Goal: Task Accomplishment & Management: Manage account settings

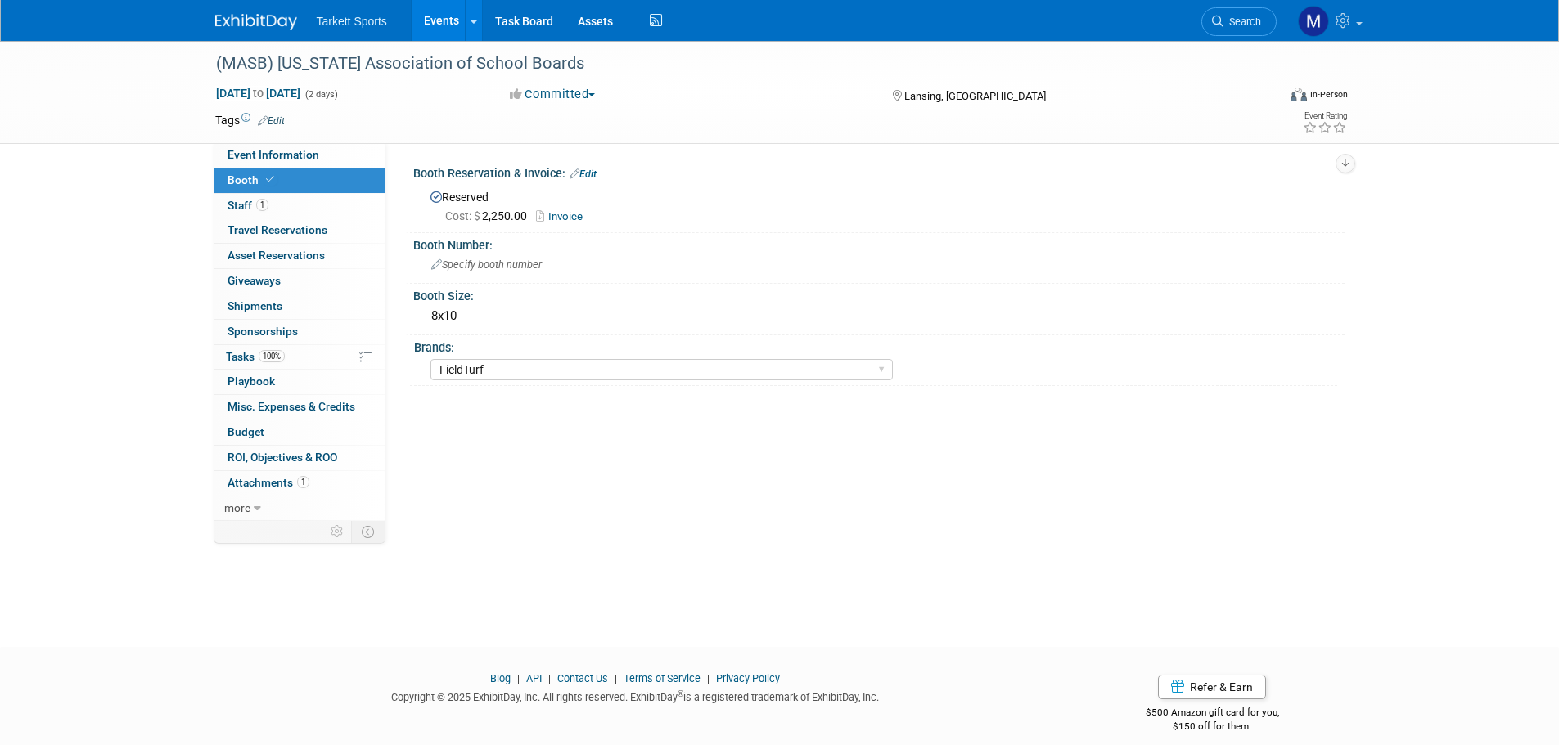
select select "FieldTurf"
click at [1253, 18] on span "Search" at bounding box center [1242, 22] width 38 height 12
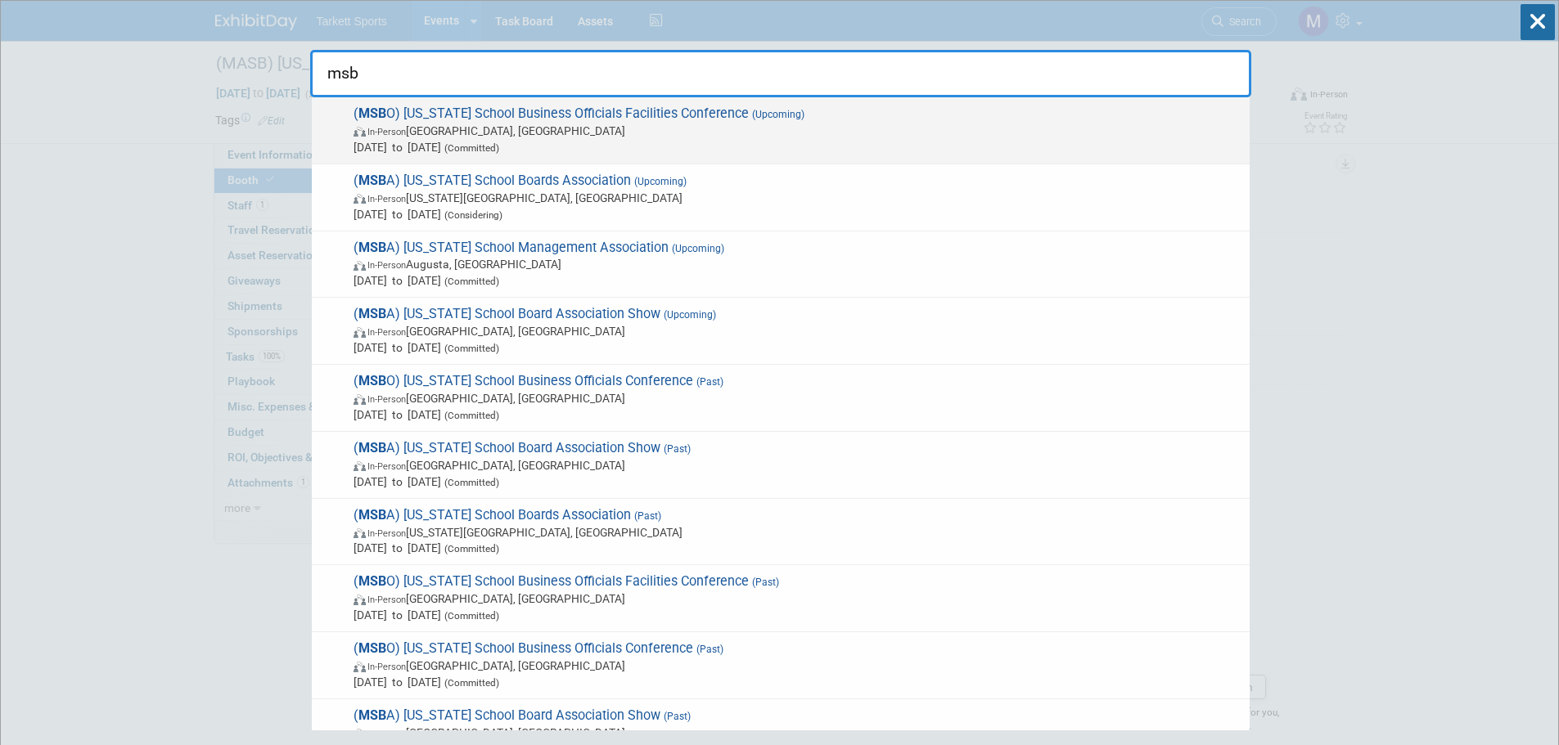
type input "msb"
click at [502, 127] on span "In-Person [GEOGRAPHIC_DATA], [GEOGRAPHIC_DATA]" at bounding box center [797, 131] width 888 height 16
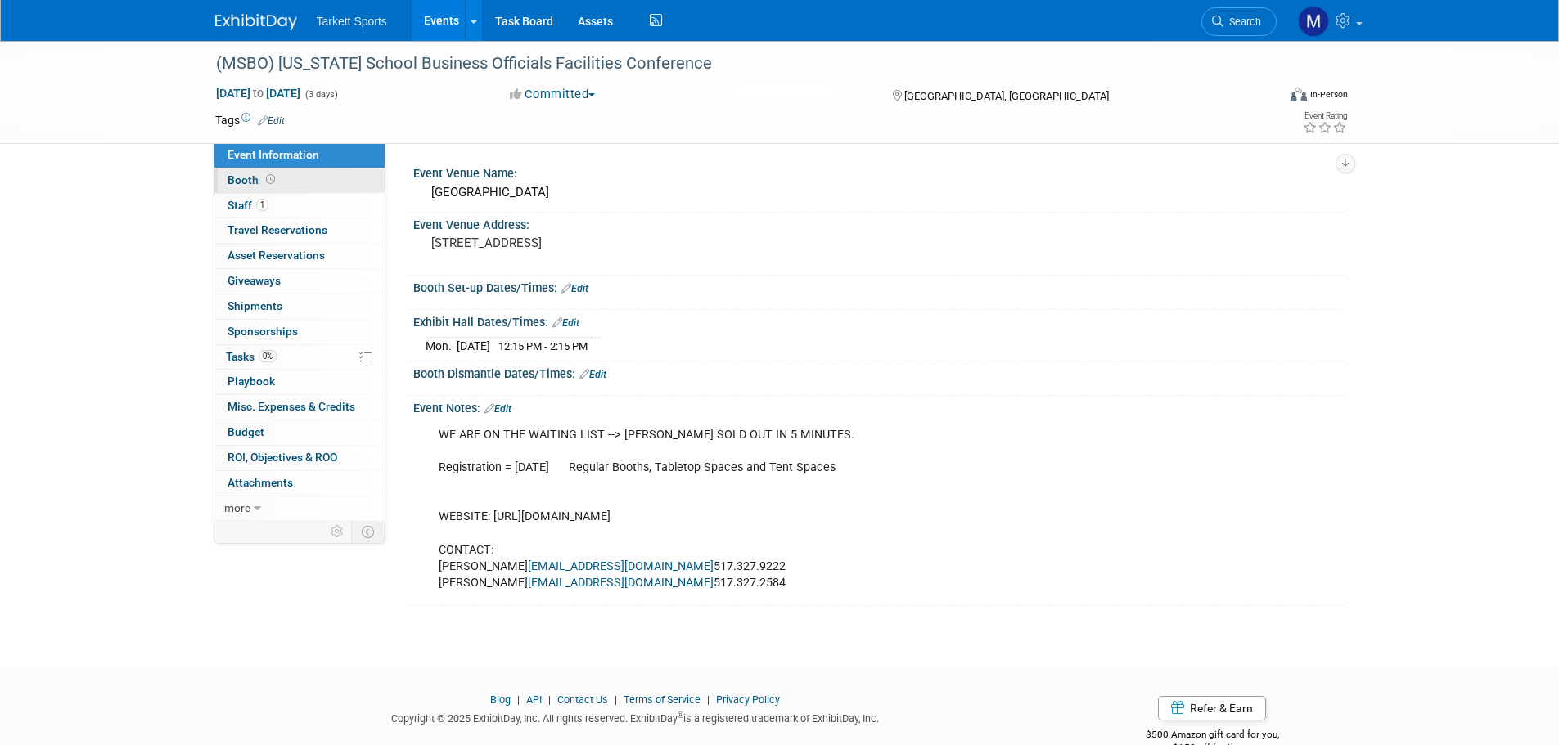
click at [285, 187] on link "Booth" at bounding box center [299, 181] width 170 height 25
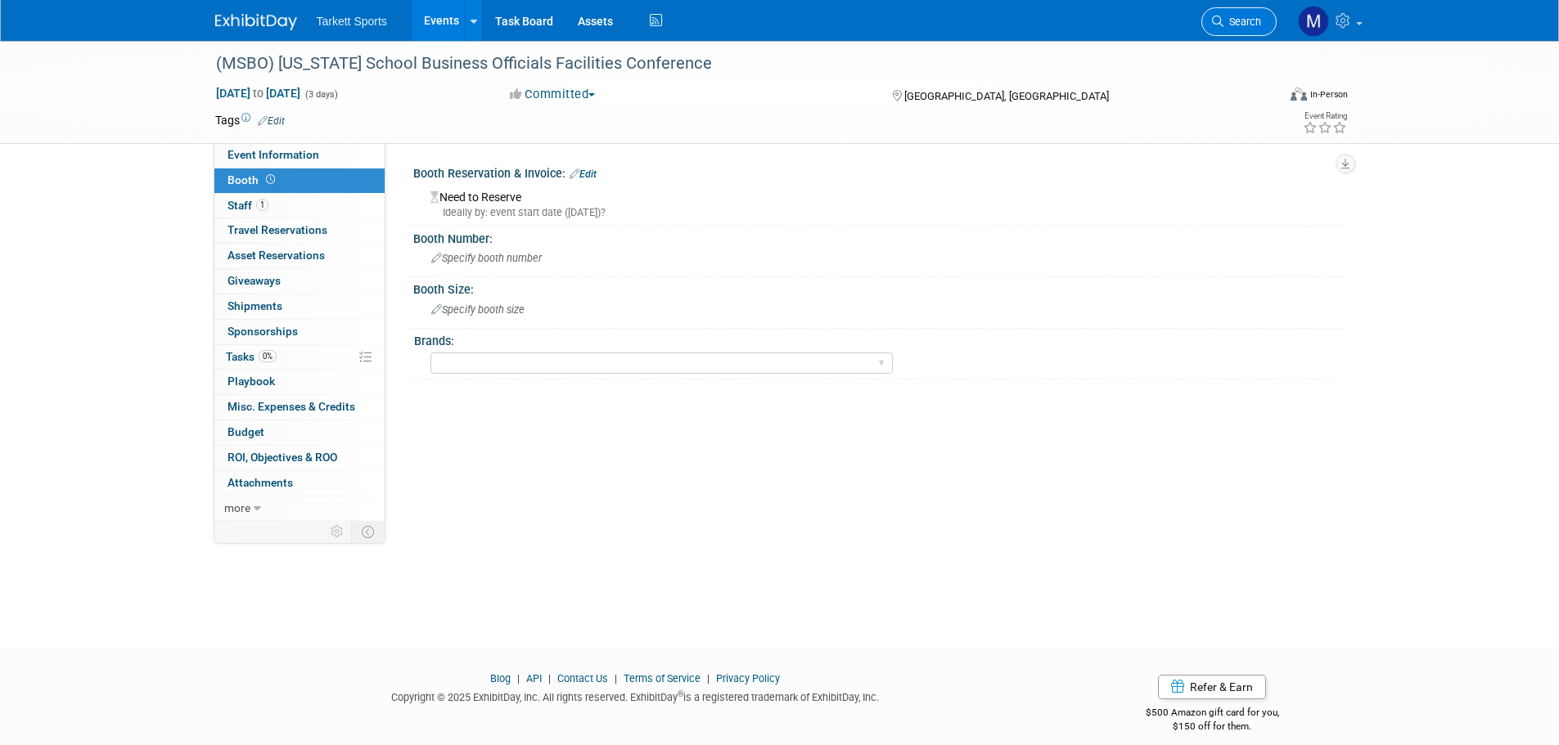
click at [1229, 15] on link "Search" at bounding box center [1238, 21] width 75 height 29
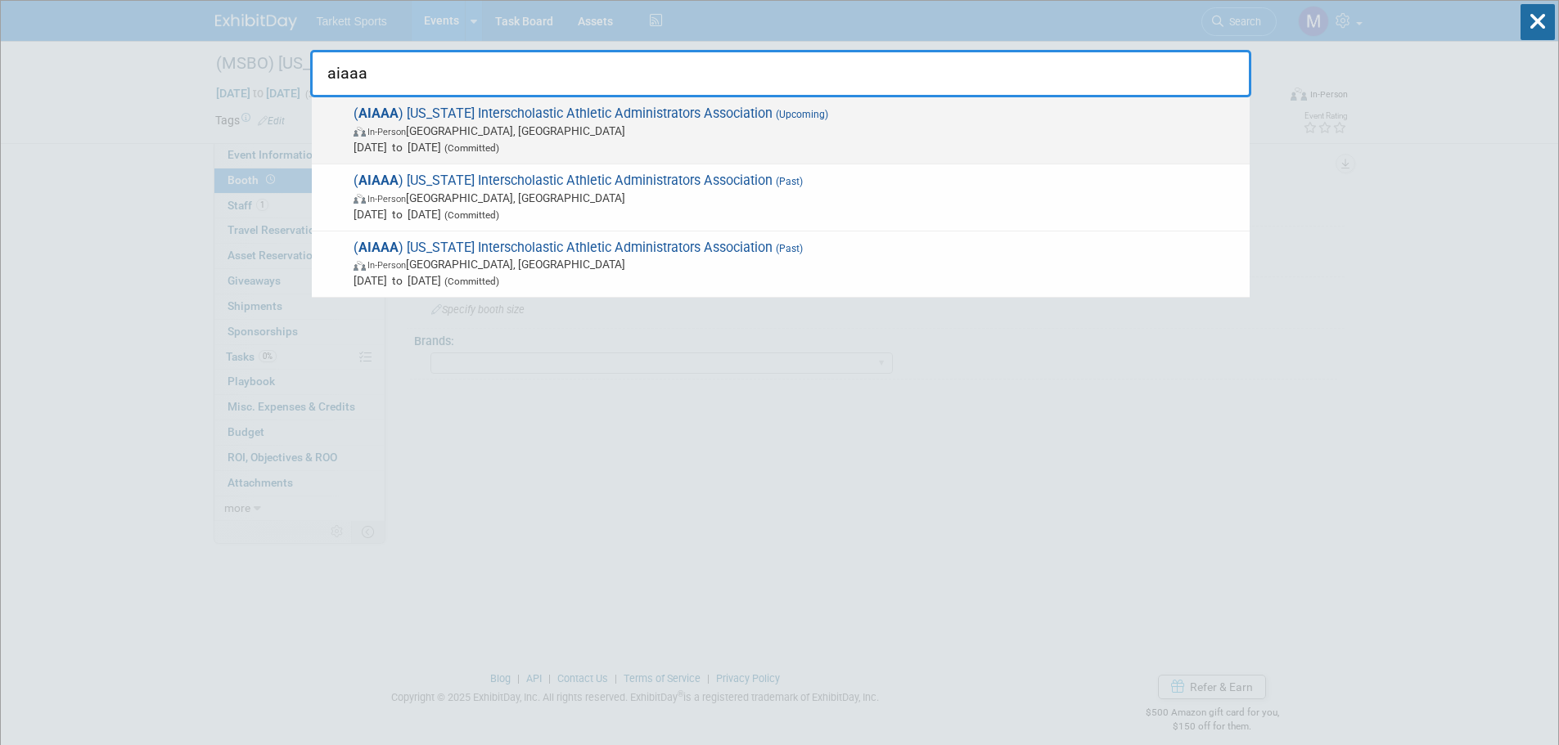
type input "aiaaa"
click at [763, 132] on span "In-Person Prescott, AZ" at bounding box center [797, 131] width 888 height 16
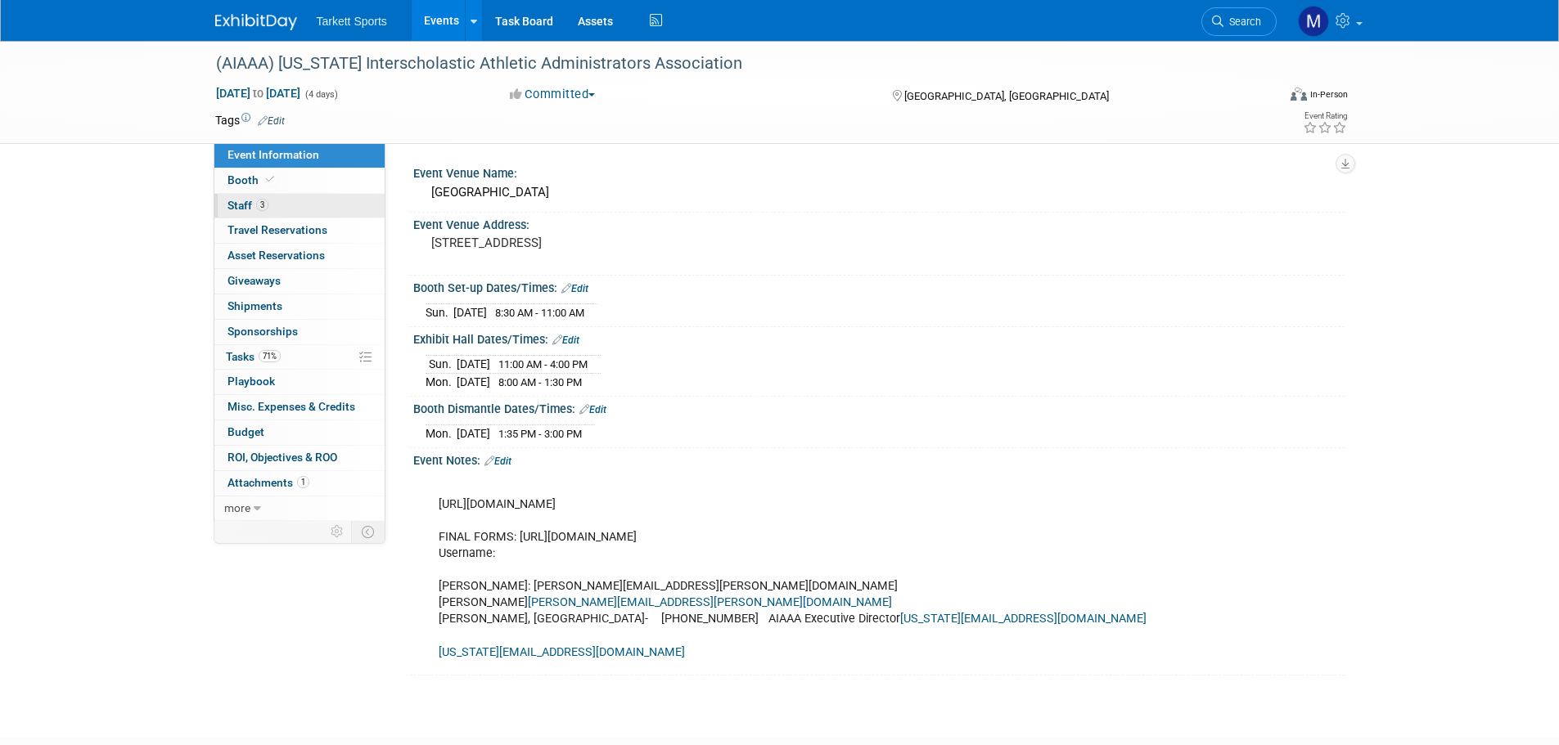
click at [283, 212] on link "3 Staff 3" at bounding box center [299, 206] width 170 height 25
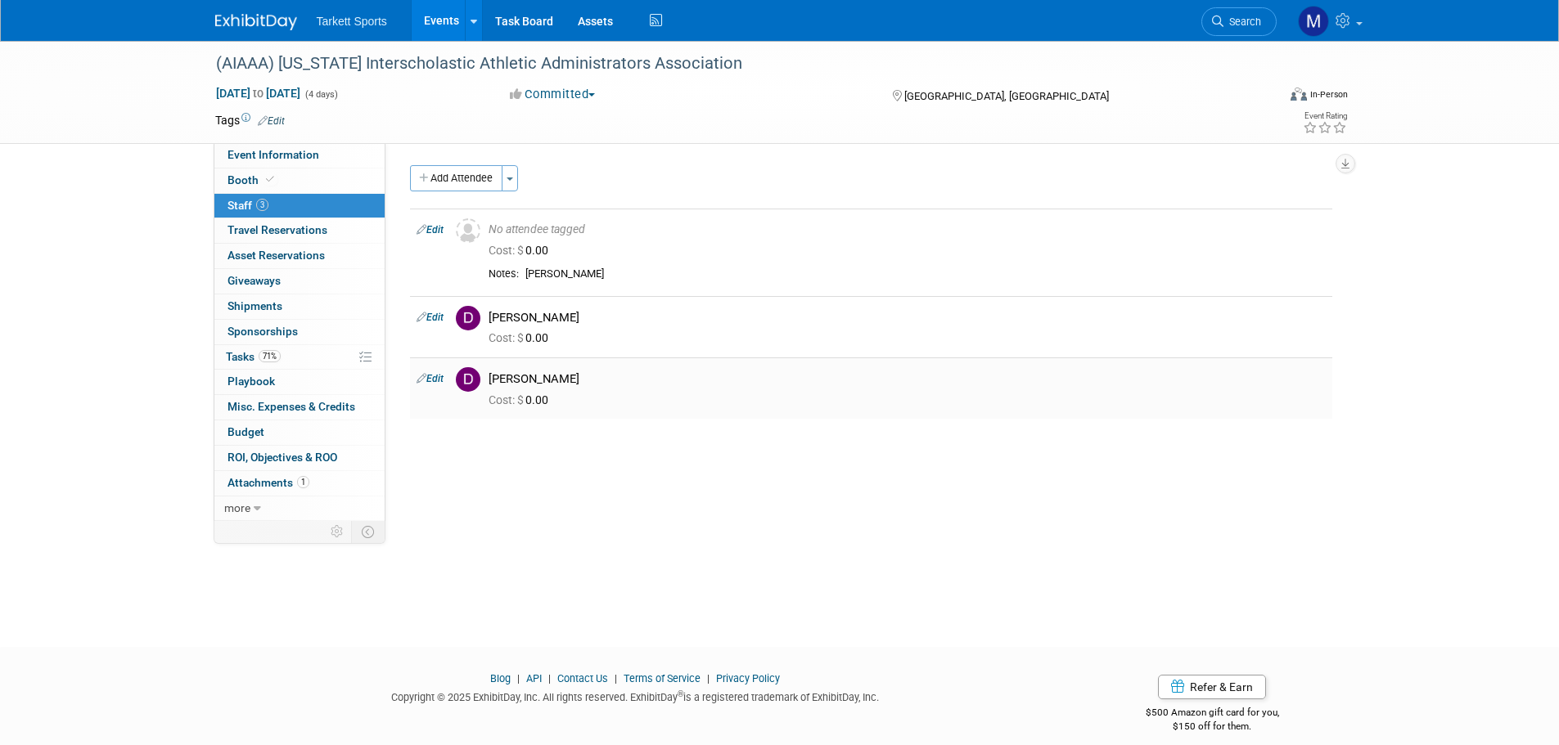
click at [427, 380] on link "Edit" at bounding box center [429, 378] width 27 height 11
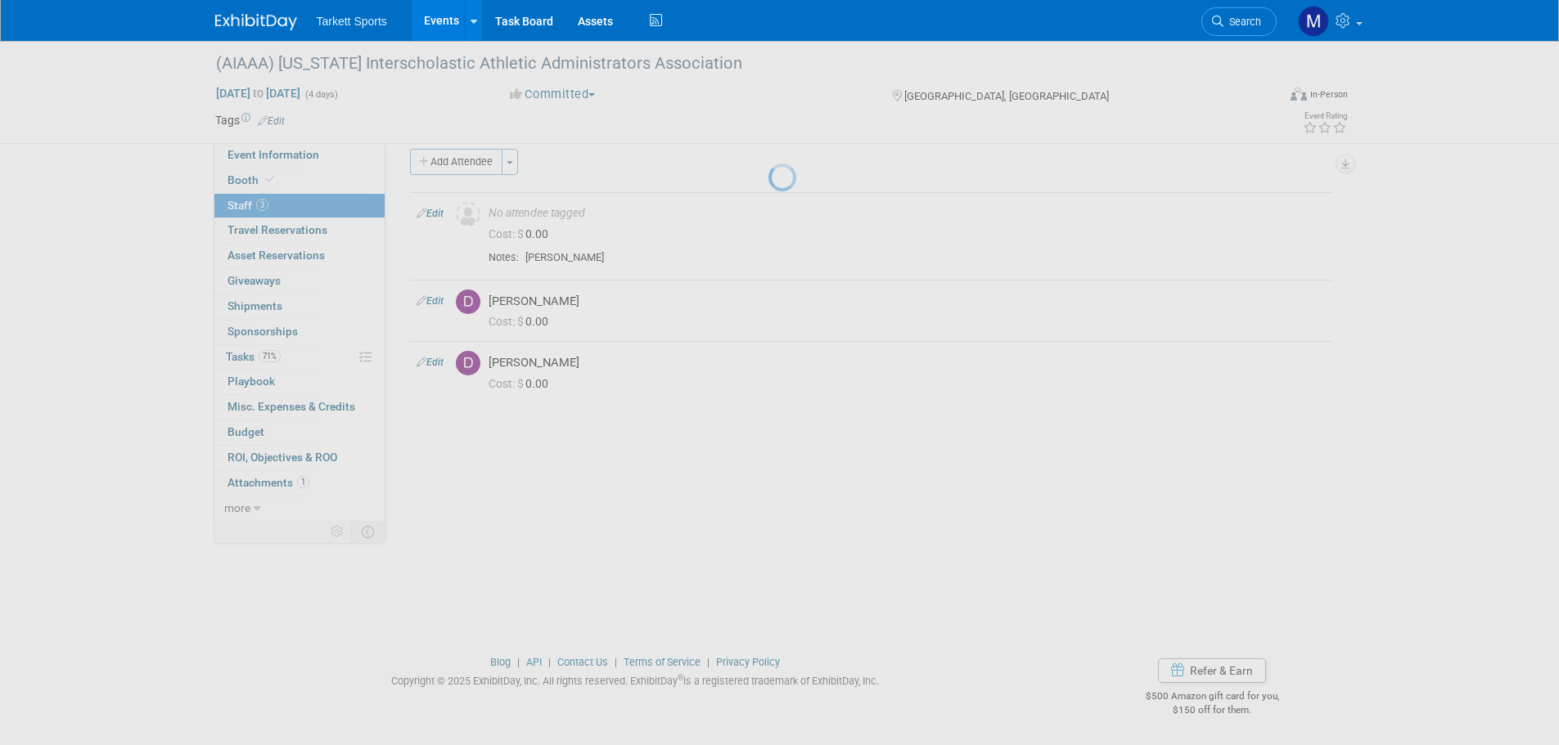
select select "63b9aff3-a1c7-4e4b-a8a0-f548e435b190"
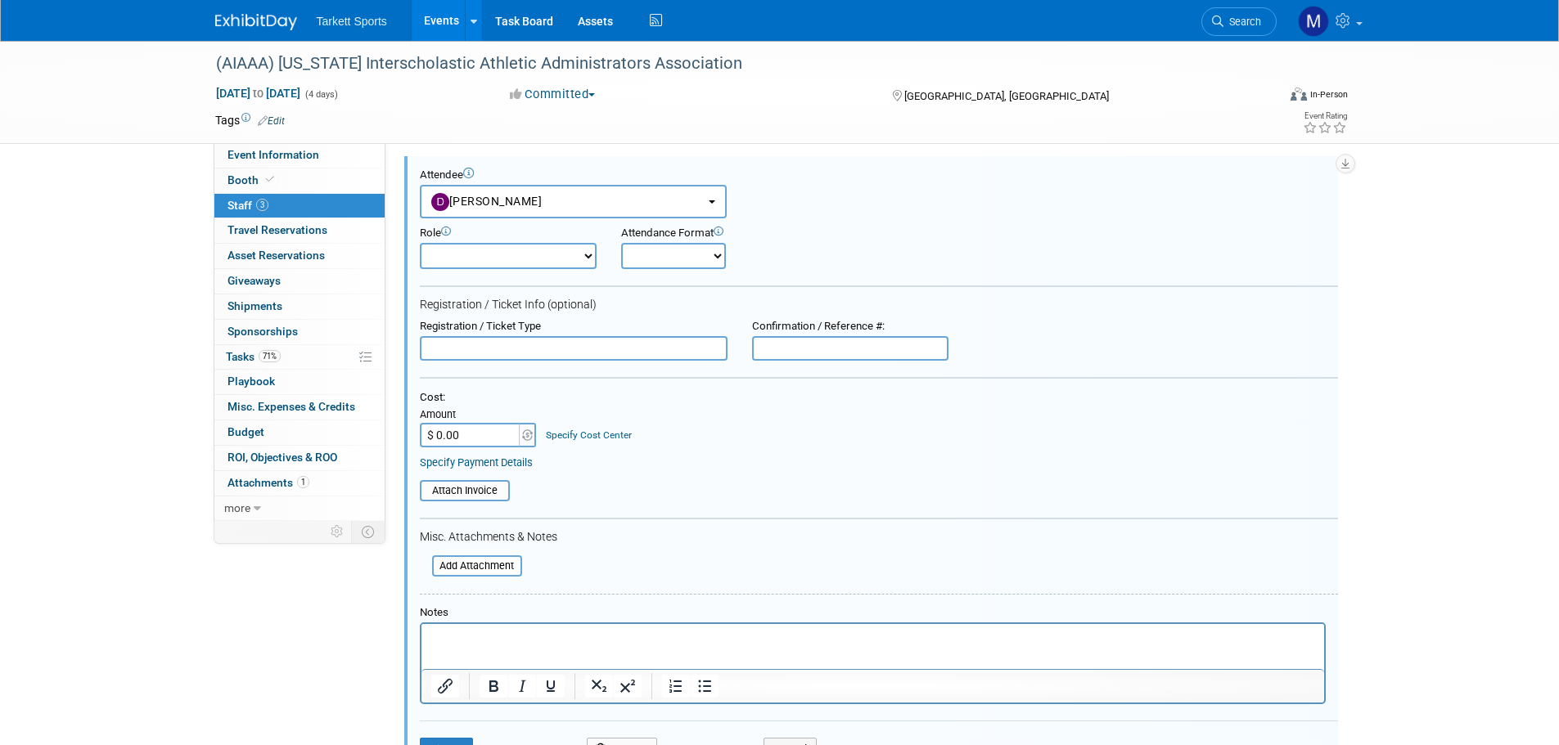
scroll to position [254, 0]
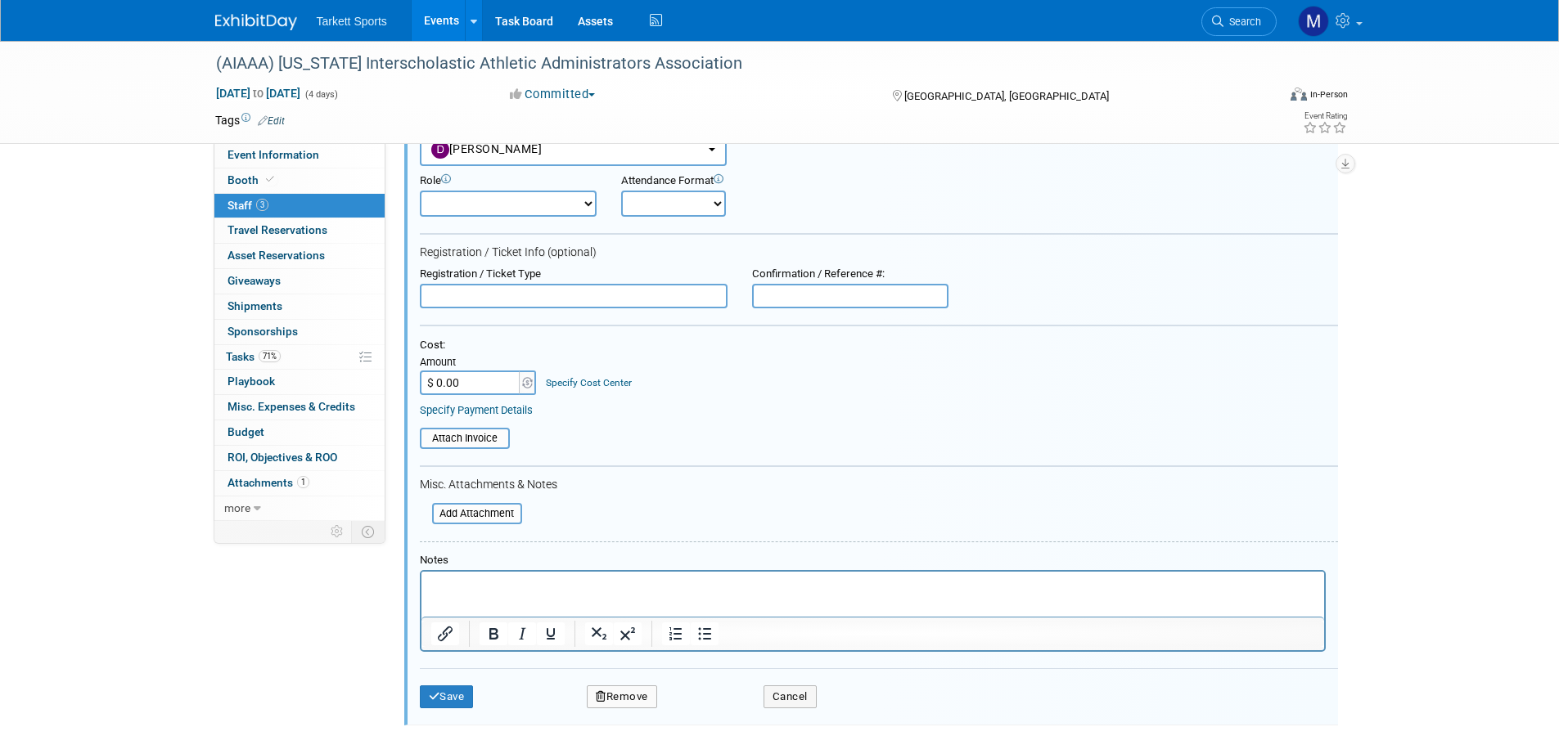
click at [620, 692] on button "Remove" at bounding box center [622, 697] width 70 height 23
click at [712, 707] on link "Yes" at bounding box center [710, 711] width 47 height 26
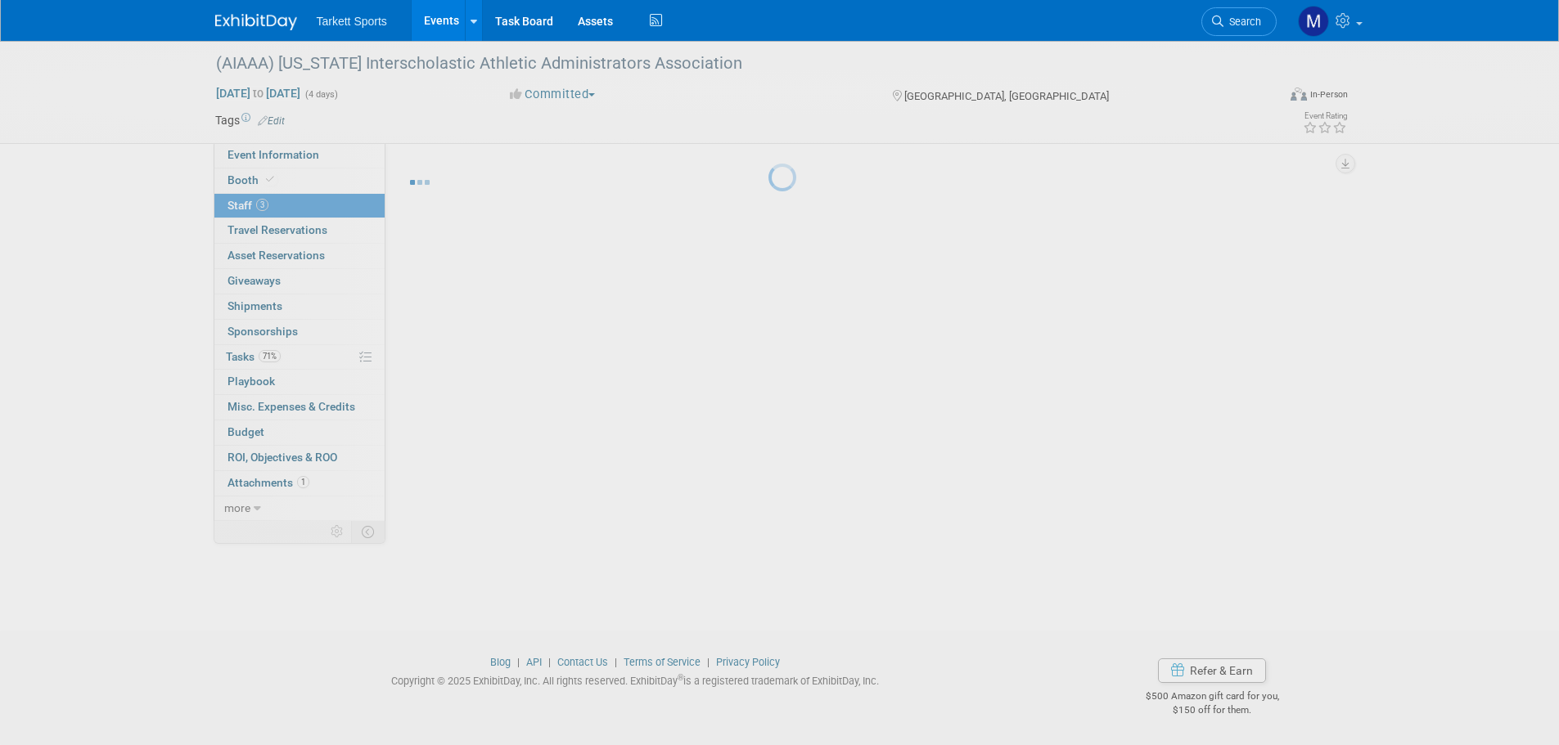
scroll to position [16, 0]
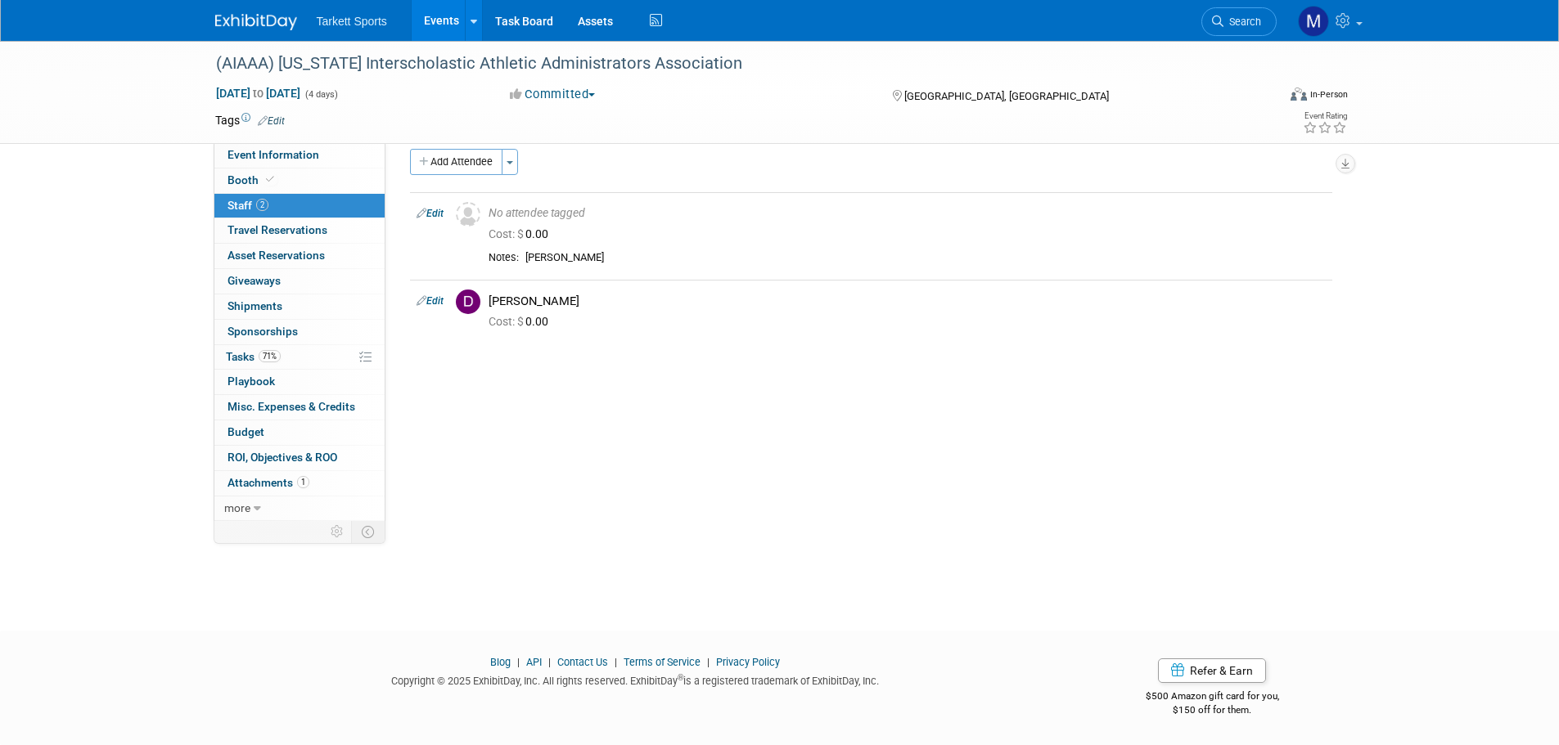
click at [1456, 39] on div "Tarkett Sports Events Add Event Bulk Upload Events Shareable Event Boards Recen…" at bounding box center [779, 21] width 1559 height 42
click at [1244, 20] on span "Search" at bounding box center [1242, 22] width 38 height 12
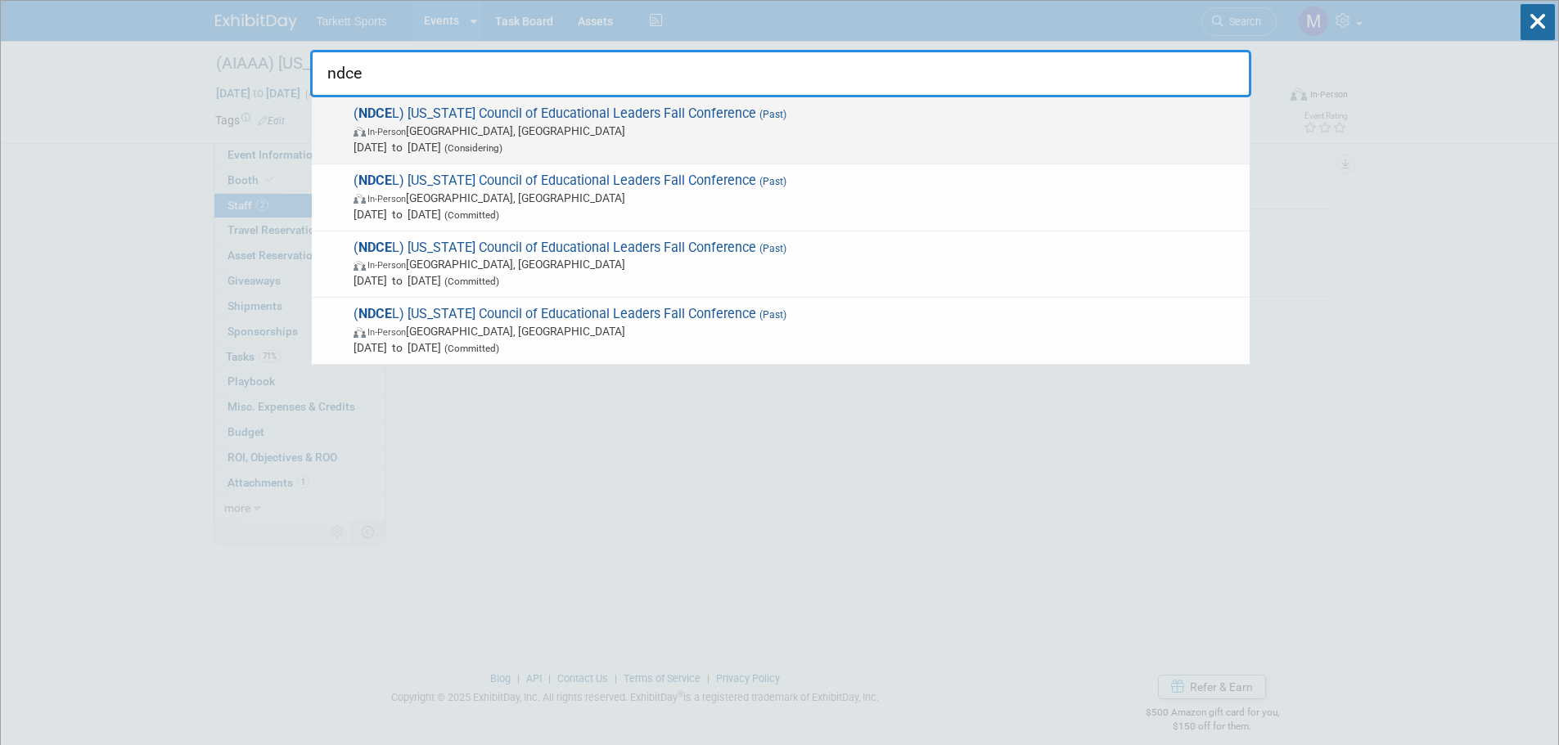
type input "ndce"
click at [544, 142] on span "Oct 16, 2024 to Oct 18, 2024 (Considering)" at bounding box center [797, 147] width 888 height 16
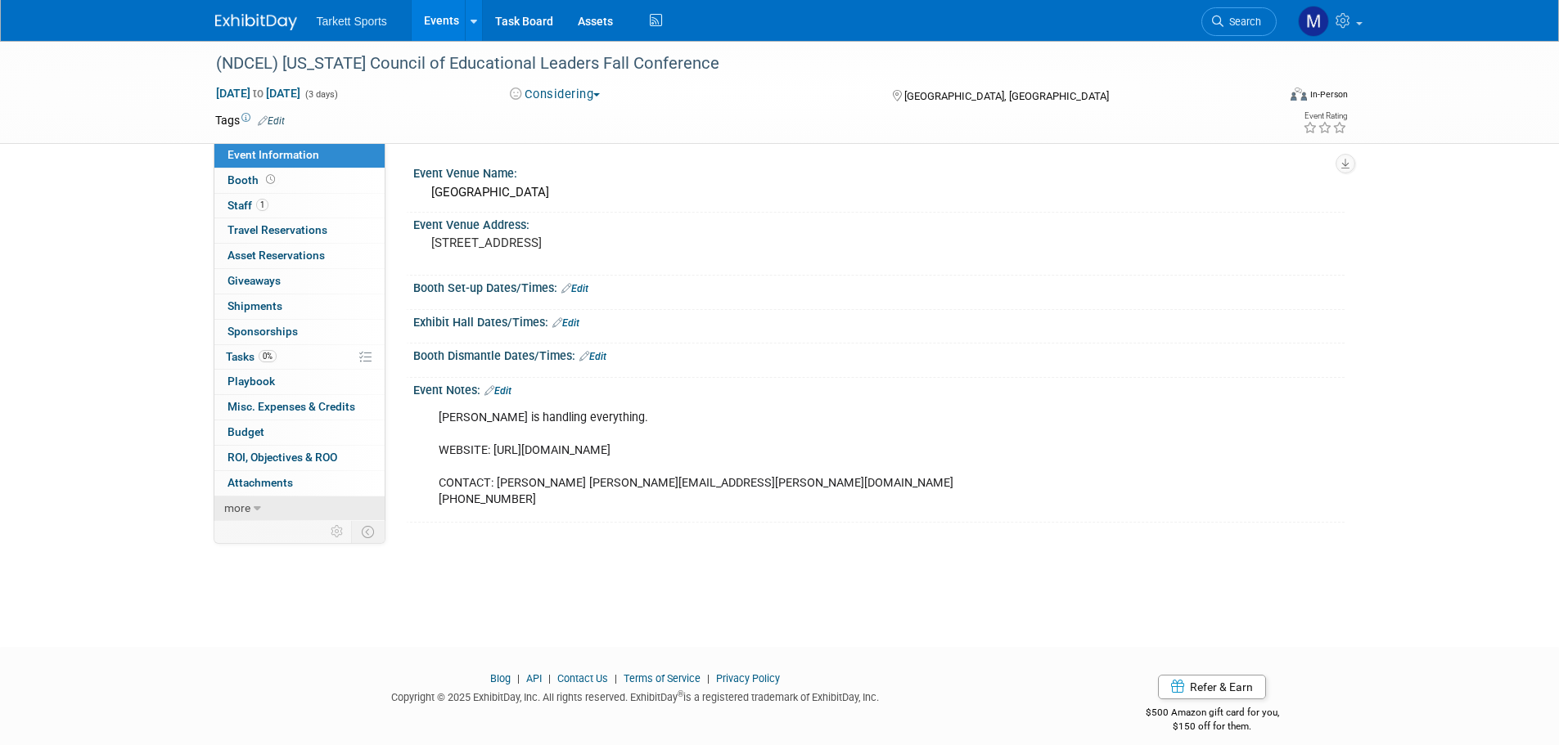
click at [241, 513] on span "more" at bounding box center [237, 508] width 26 height 13
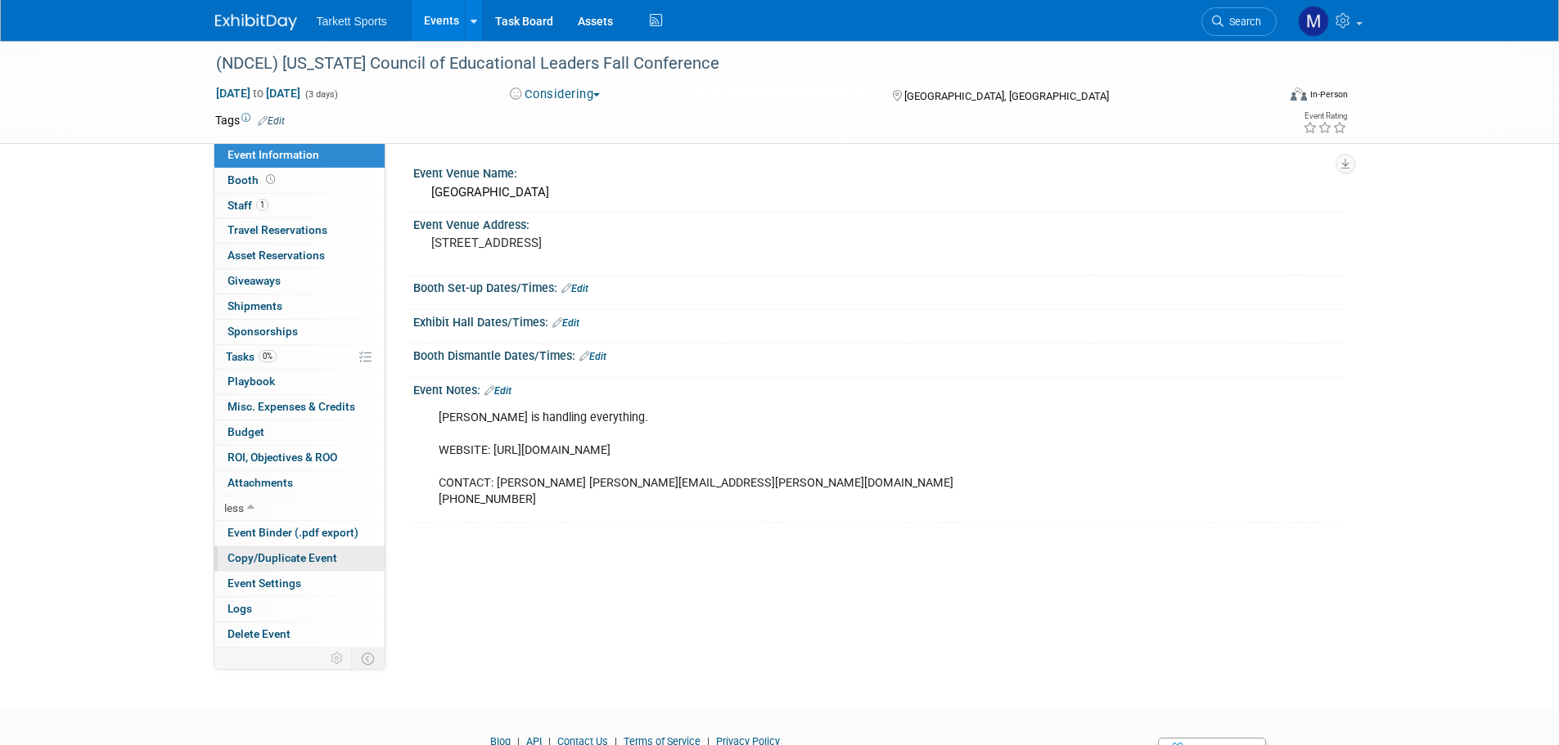
click at [278, 558] on span "Copy/Duplicate Event" at bounding box center [282, 557] width 110 height 13
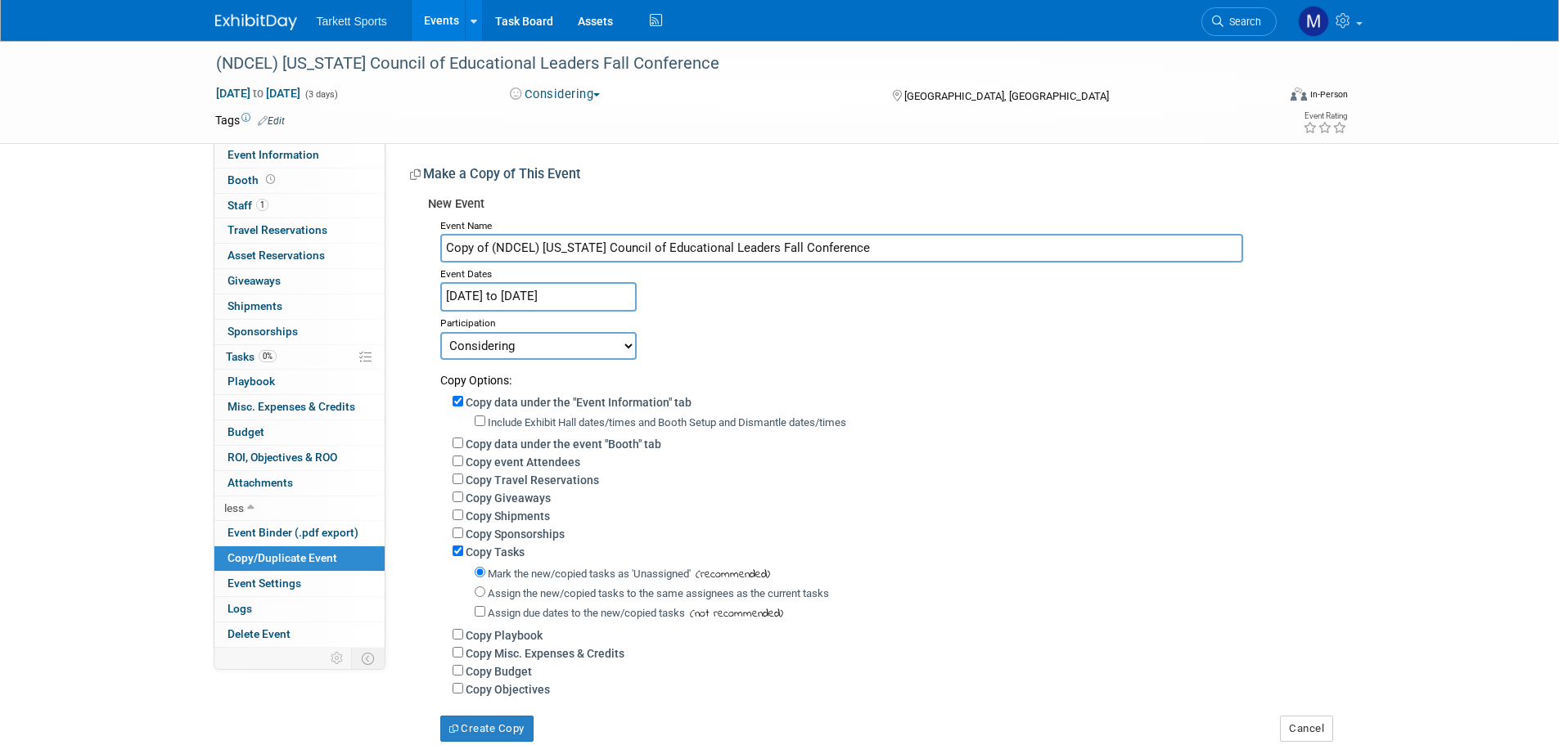
drag, startPoint x: 492, startPoint y: 246, endPoint x: 183, endPoint y: 223, distance: 309.3
click at [186, 223] on div "(NDCEL) North Dakota Council of Educational Leaders Fall Conference Oct 16, 202…" at bounding box center [779, 408] width 1559 height 734
type input "(NDCEL) North Dakota Council of Educational Leaders Fall Conference"
click at [512, 304] on input "Oct 16, 2024 to Oct 18, 2024" at bounding box center [538, 296] width 196 height 29
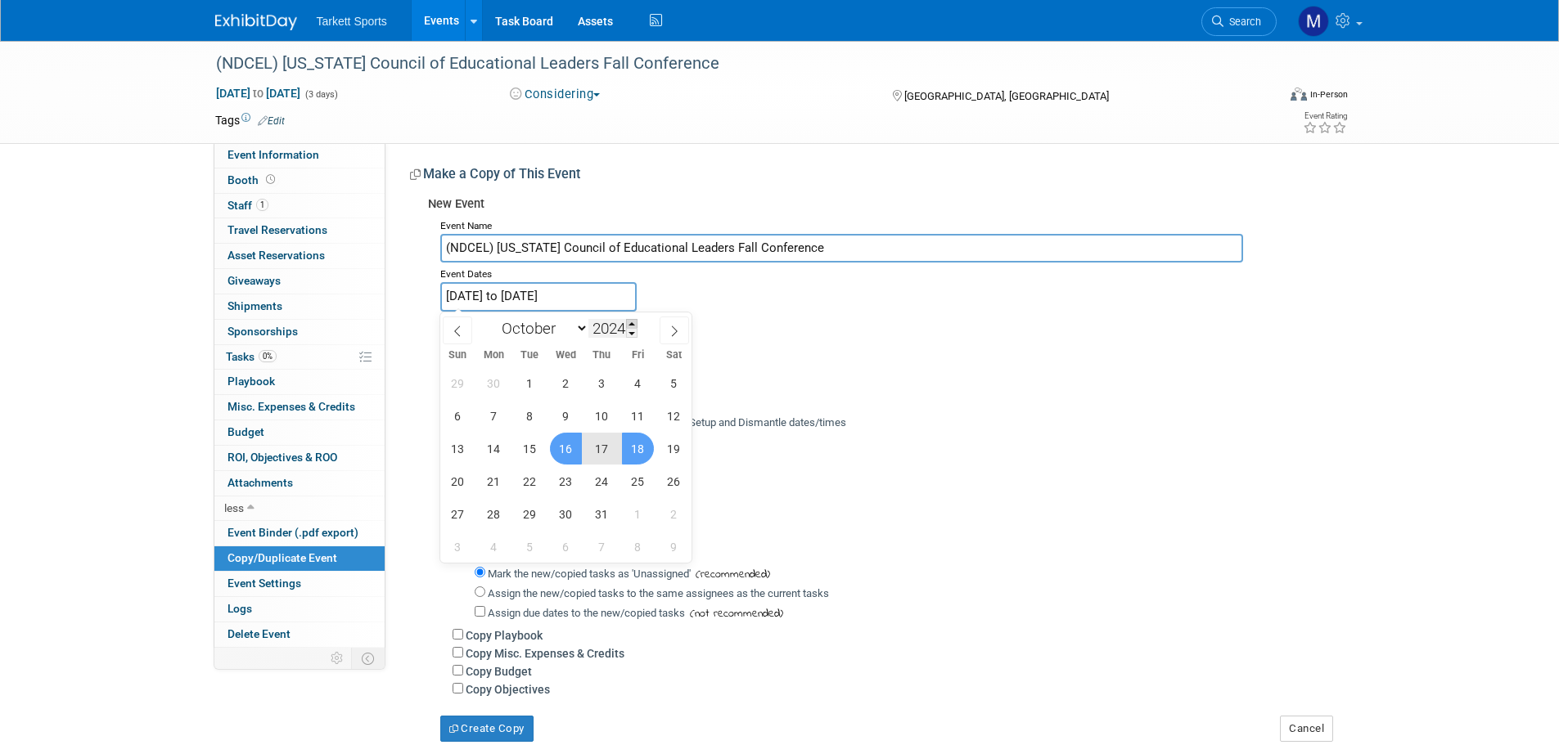
click at [631, 327] on span at bounding box center [631, 324] width 11 height 10
type input "2025"
click at [572, 445] on span "15" at bounding box center [566, 449] width 32 height 32
click at [640, 450] on span "17" at bounding box center [638, 449] width 32 height 32
type input "Oct 15, 2025 to Oct 17, 2025"
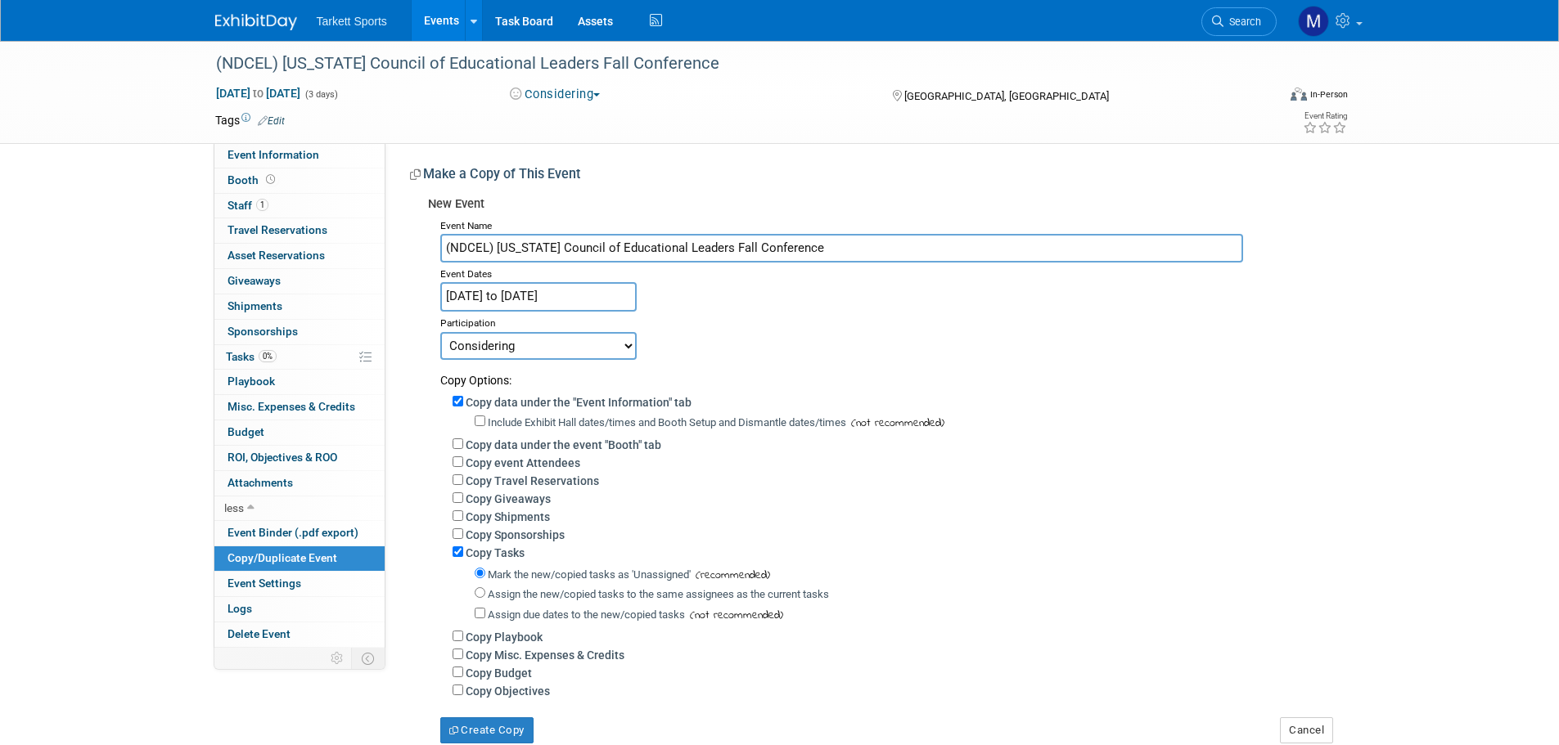
click at [496, 354] on select "Committed Considering Not Going" at bounding box center [538, 346] width 196 height 28
select select "1"
click at [440, 332] on select "Committed Considering Not Going" at bounding box center [538, 346] width 196 height 28
click at [457, 466] on input "Copy event Attendees" at bounding box center [457, 462] width 11 height 11
checkbox input "true"
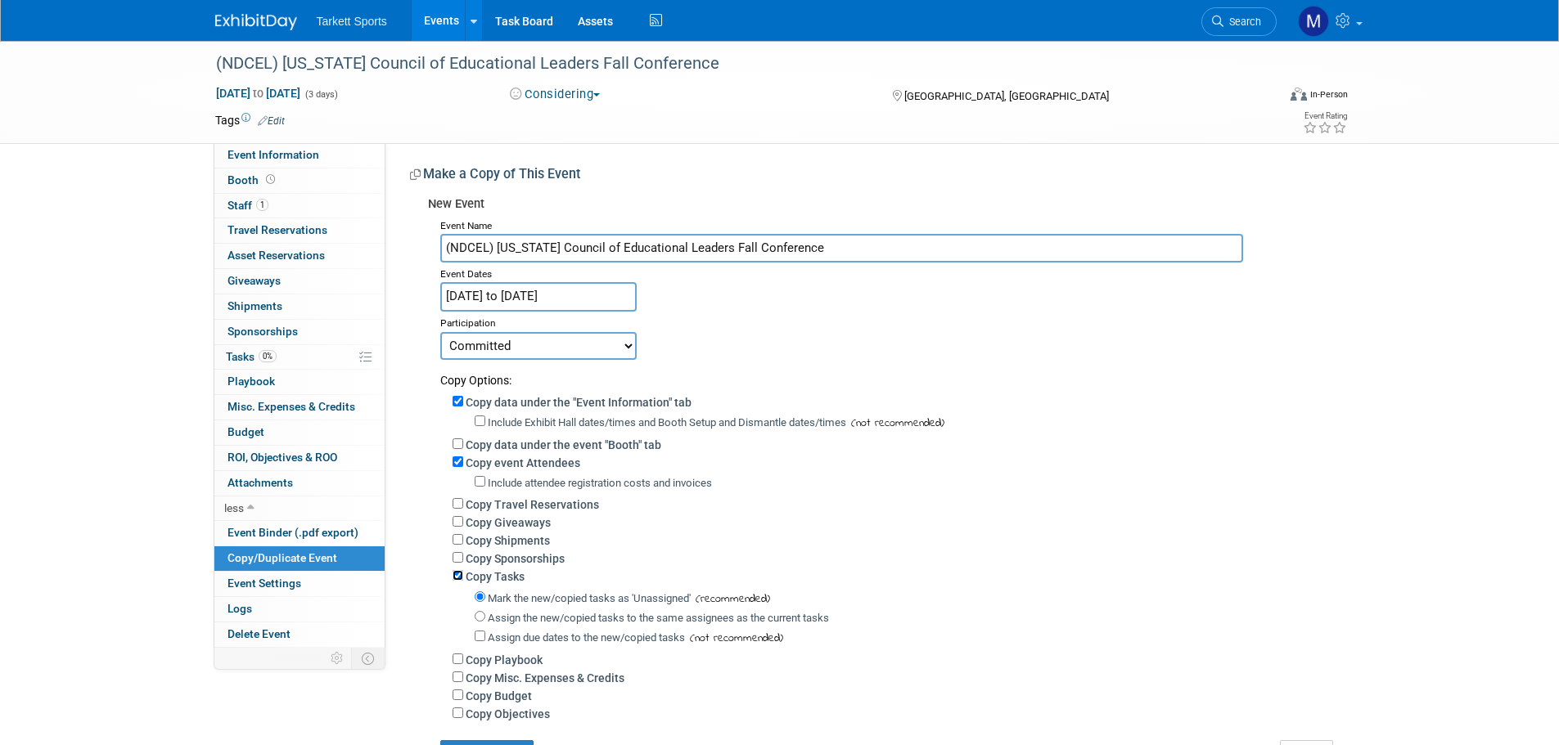
click at [456, 580] on input "Copy Tasks" at bounding box center [457, 575] width 11 height 11
checkbox input "false"
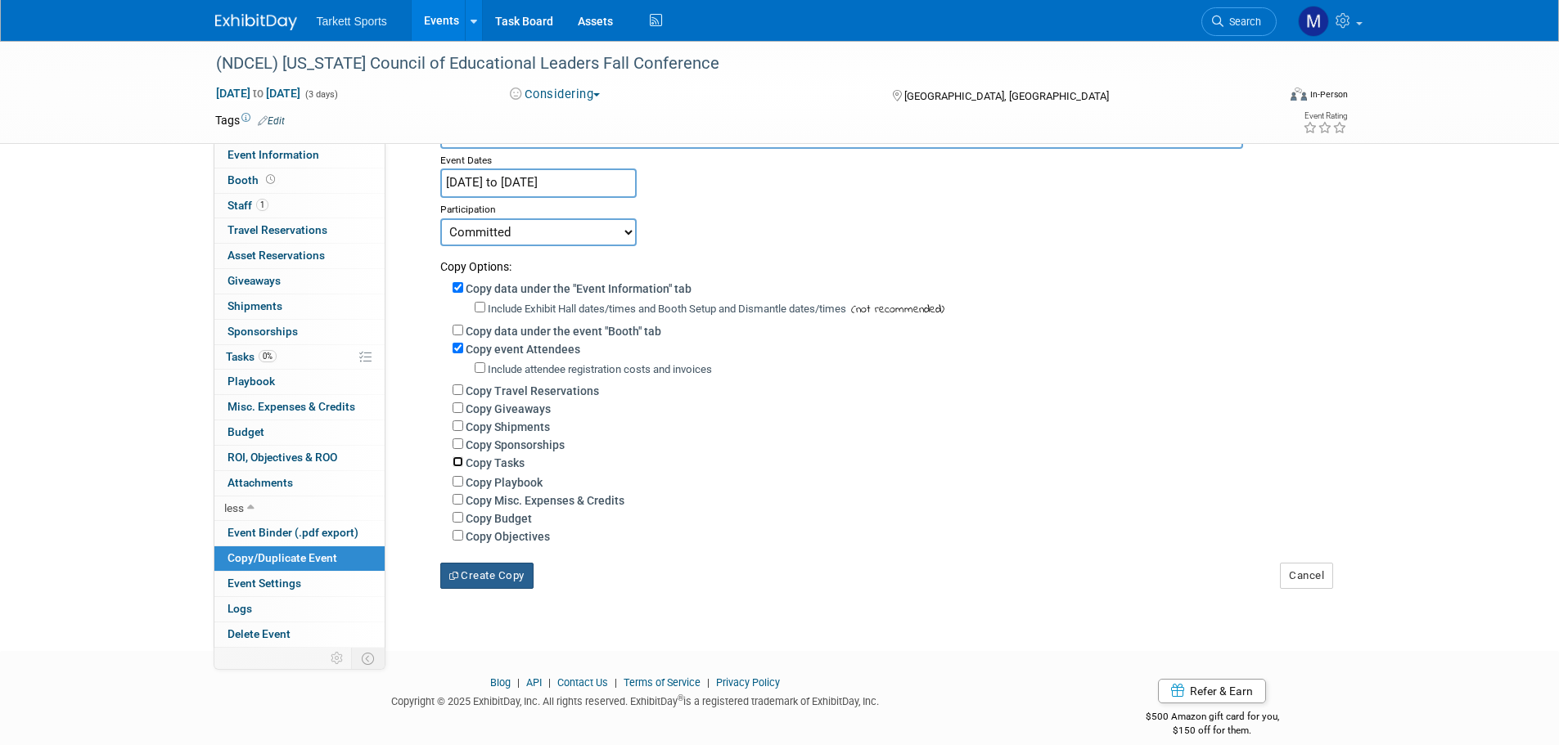
scroll to position [144, 0]
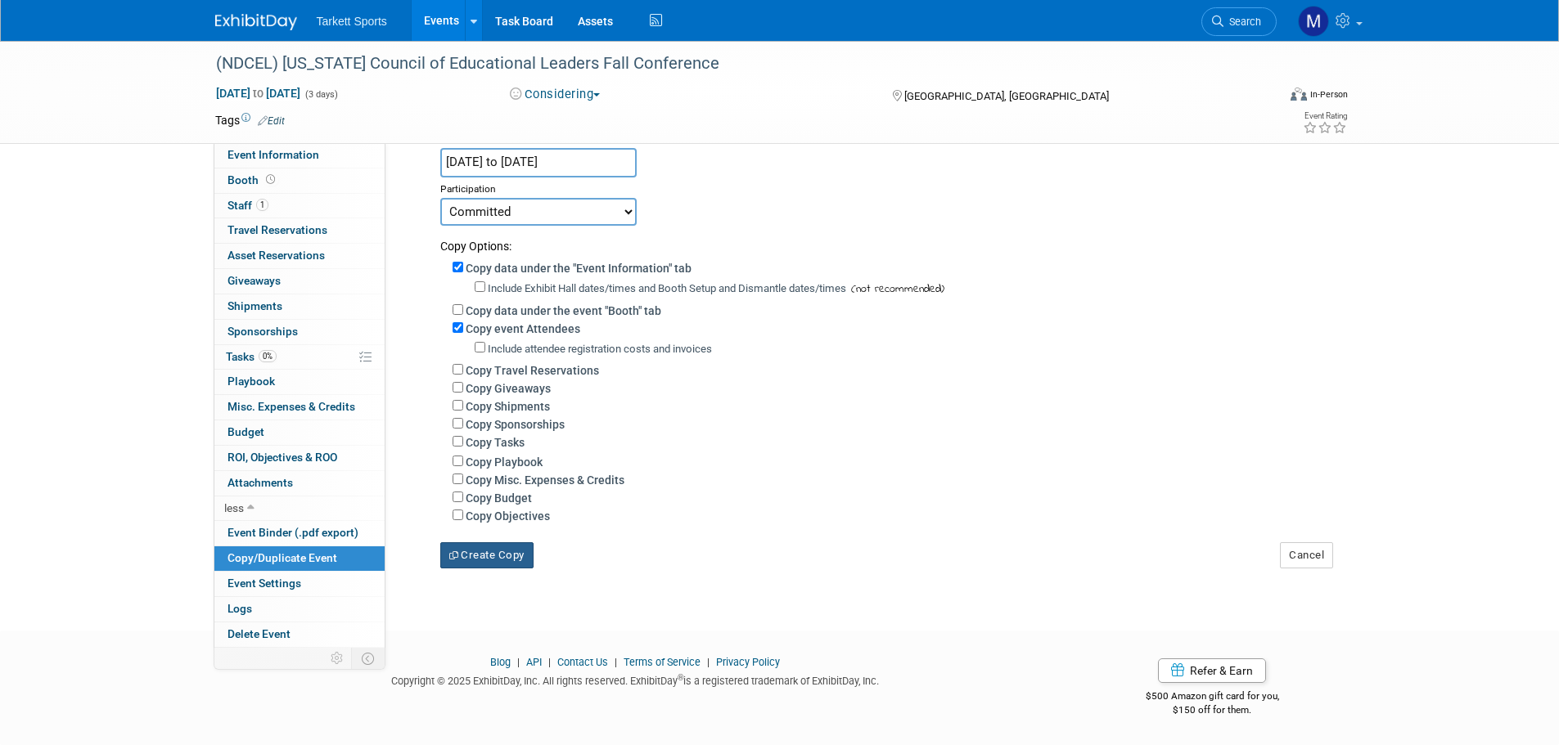
click at [497, 562] on button "Create Copy" at bounding box center [486, 555] width 93 height 26
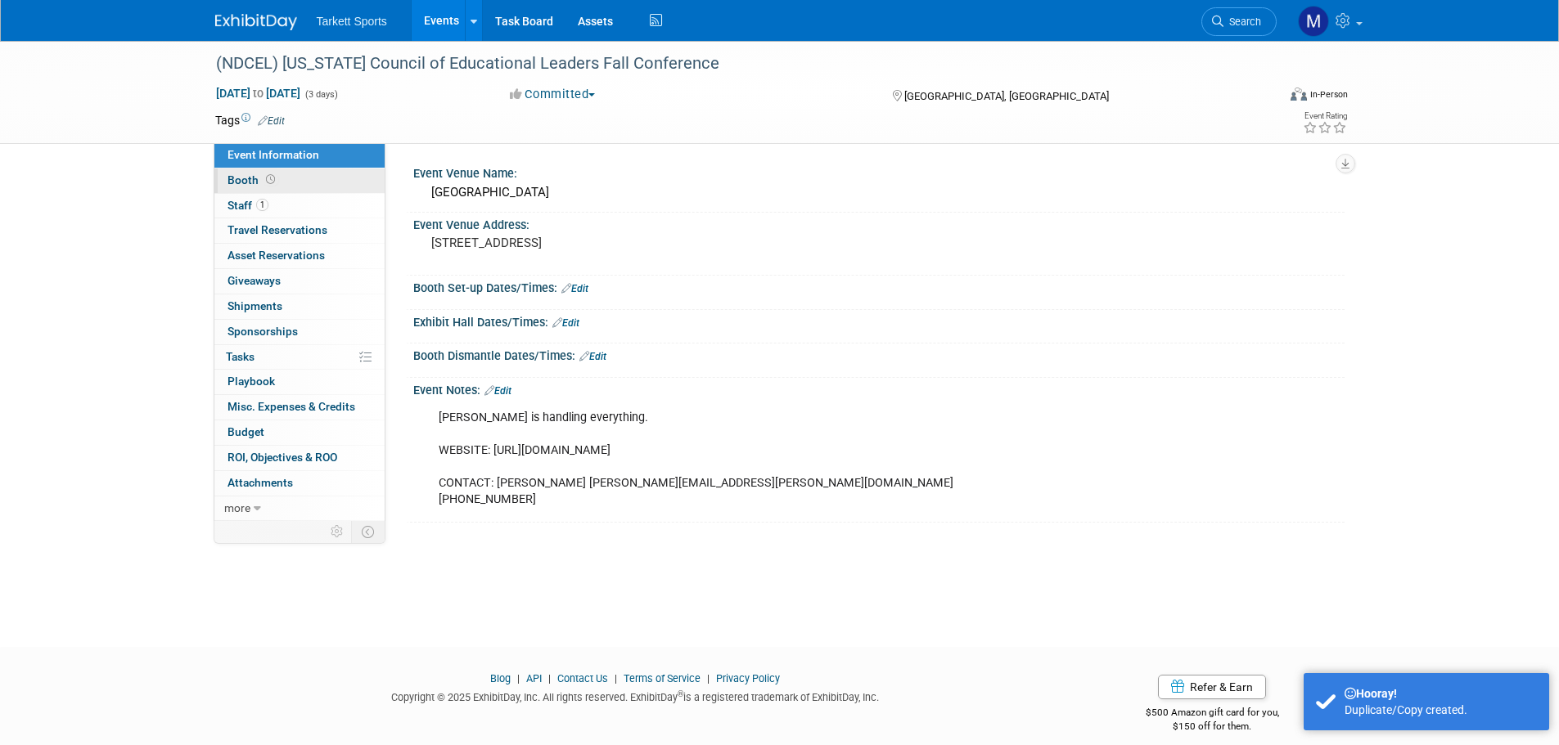
click at [281, 173] on link "Booth" at bounding box center [299, 181] width 170 height 25
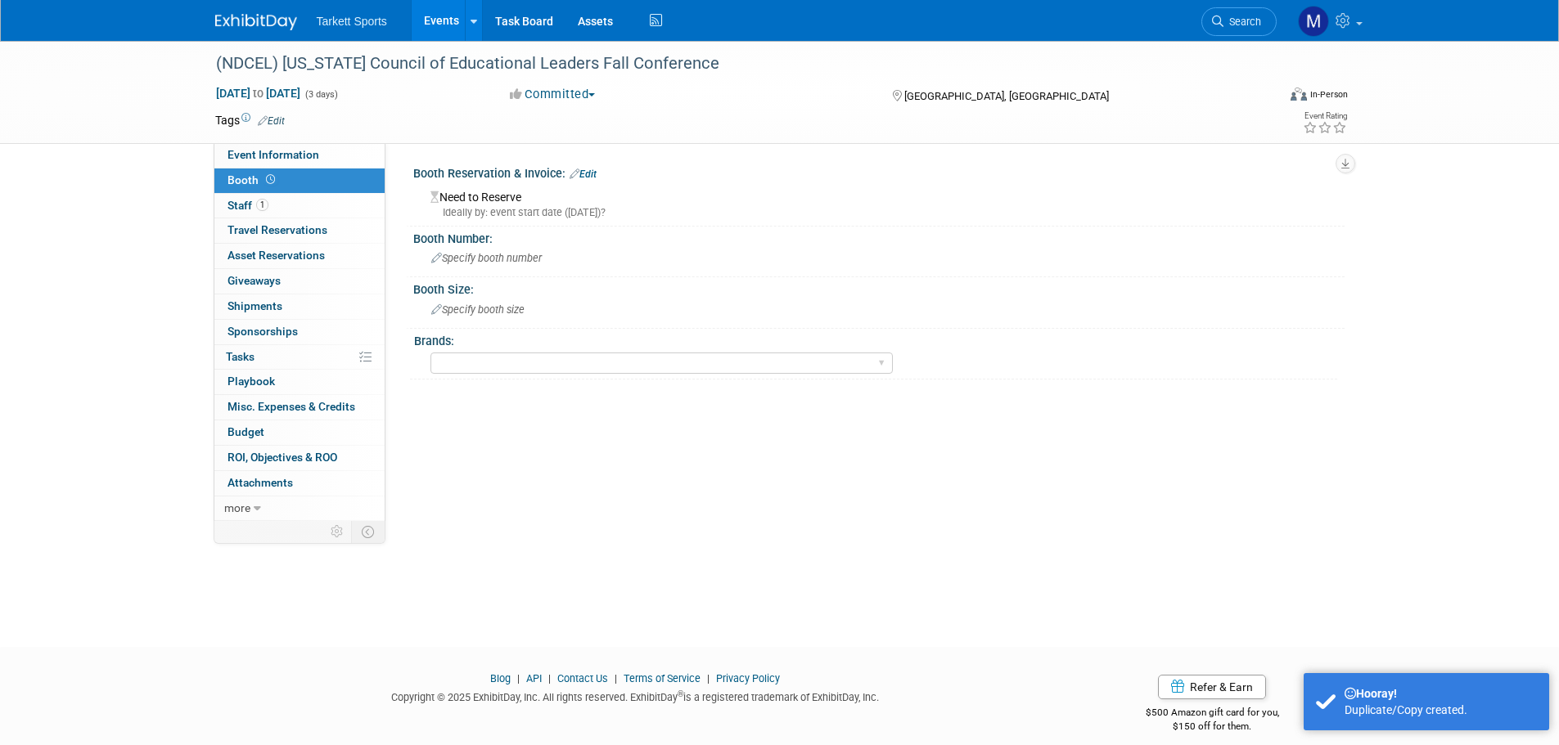
click at [587, 173] on link "Edit" at bounding box center [582, 174] width 27 height 11
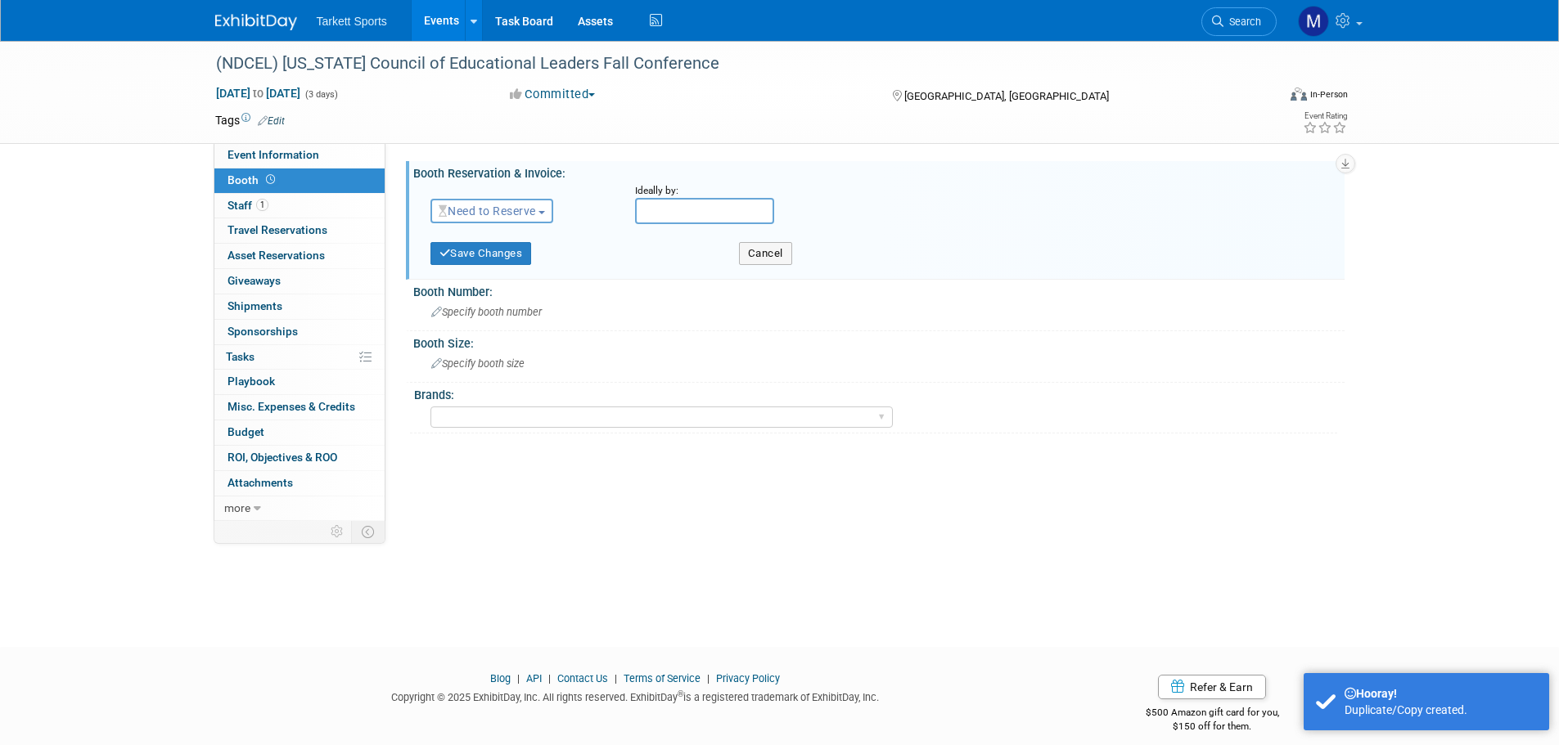
click at [533, 214] on span "Need to Reserve" at bounding box center [487, 211] width 97 height 13
click at [537, 260] on link "Reserved" at bounding box center [518, 261] width 175 height 23
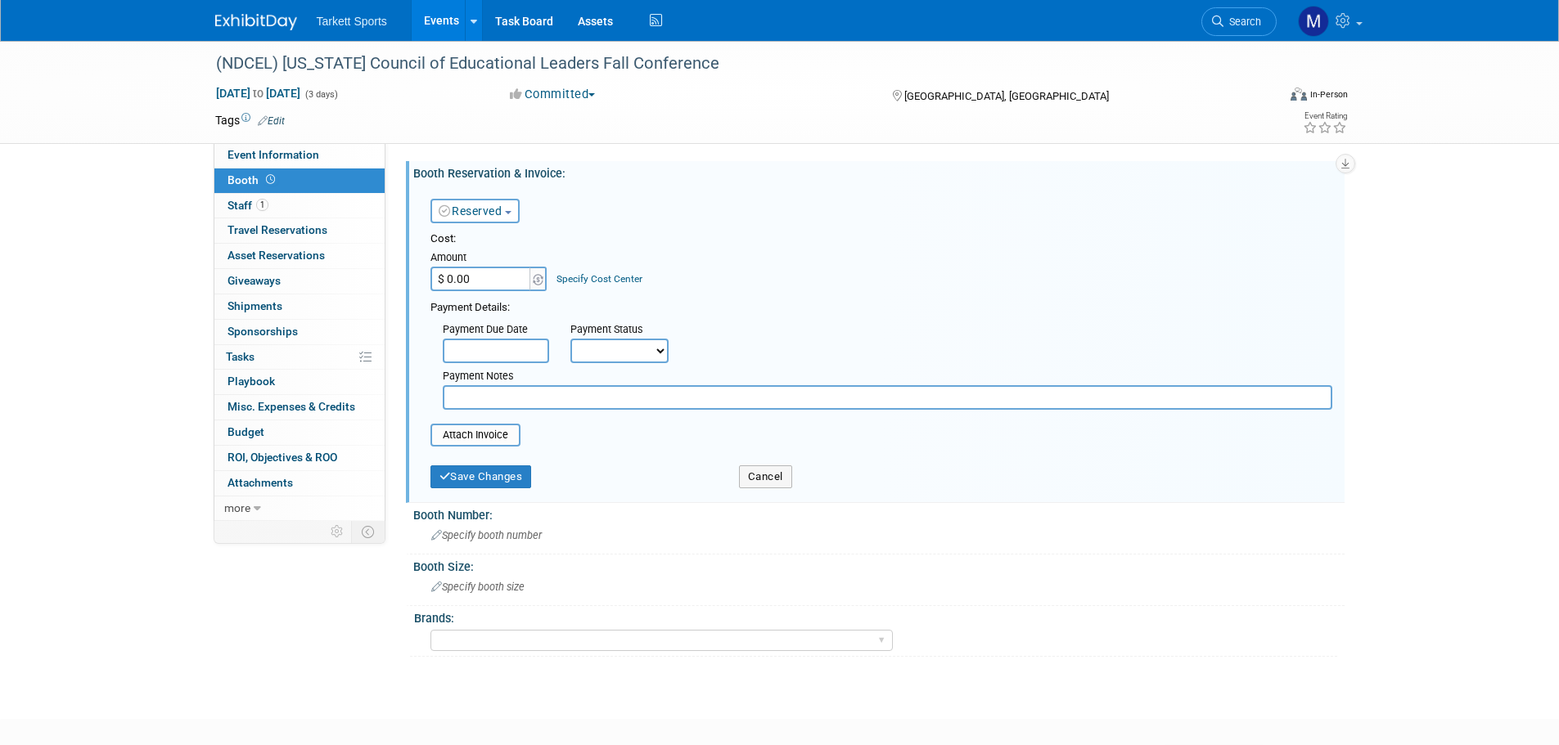
click at [489, 280] on input "$ 0.00" at bounding box center [481, 279] width 102 height 25
type input "$ 945.00"
click at [503, 444] on input "file" at bounding box center [421, 435] width 195 height 20
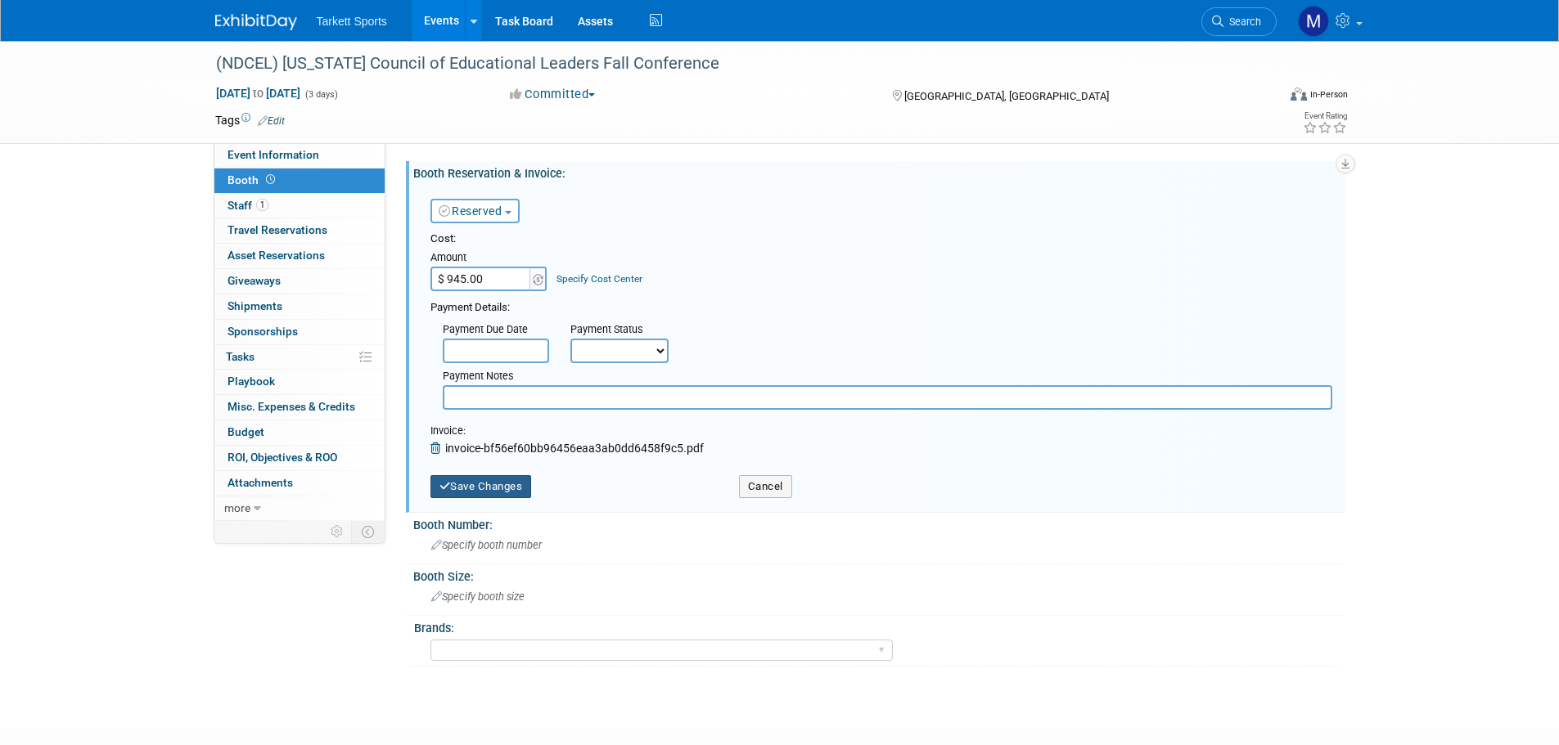
click at [508, 479] on button "Save Changes" at bounding box center [480, 486] width 101 height 23
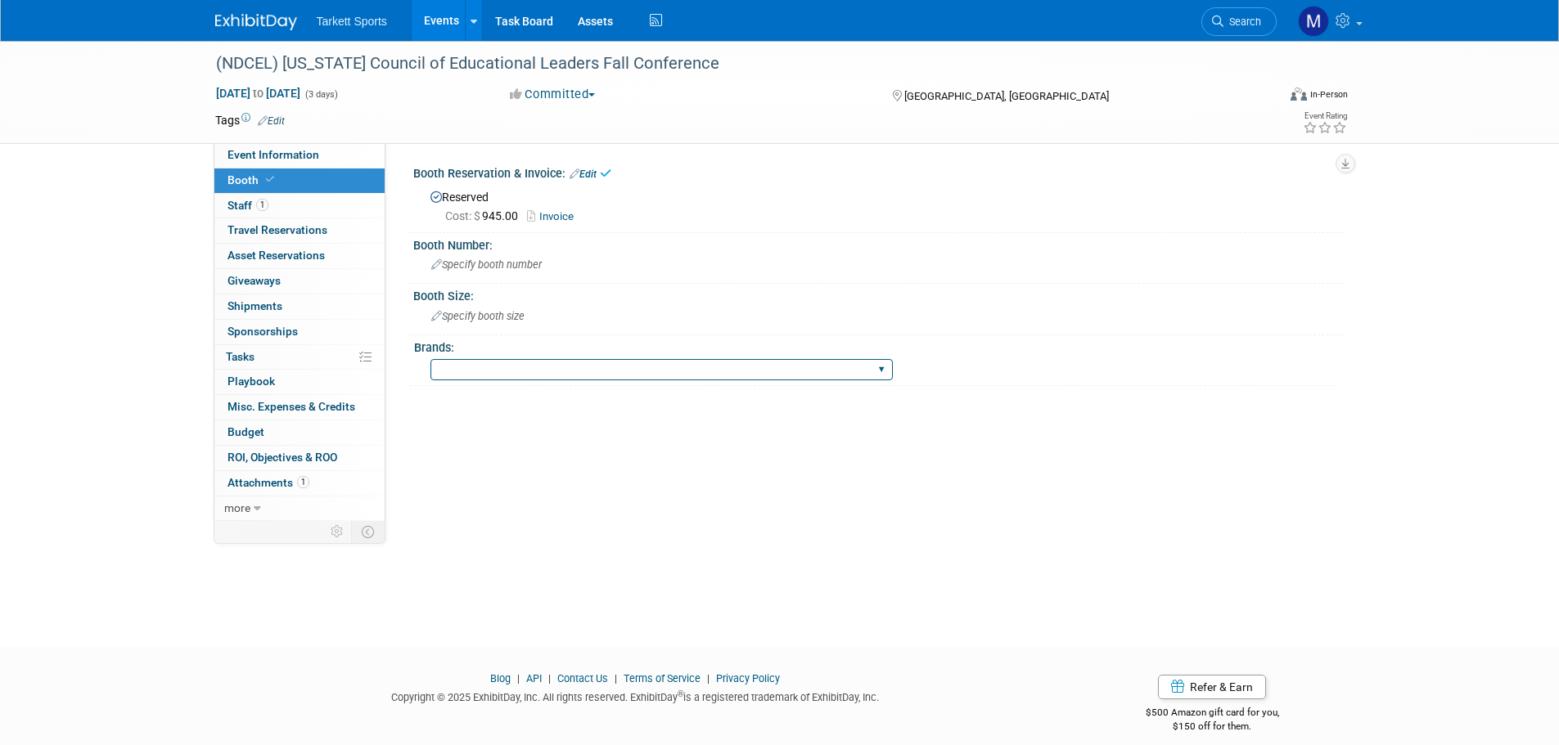
click at [488, 377] on select "FieldTurf FieldTurf, Classic Turf FieldTurf, Beynon FieldTurf, Indoor FieldTurf…" at bounding box center [661, 370] width 462 height 22
select select "FieldTurf"
click at [430, 359] on select "FieldTurf FieldTurf, Classic Turf FieldTurf, Beynon FieldTurf, Indoor FieldTurf…" at bounding box center [661, 370] width 462 height 22
click at [269, 206] on link "1 Staff 1" at bounding box center [299, 206] width 170 height 25
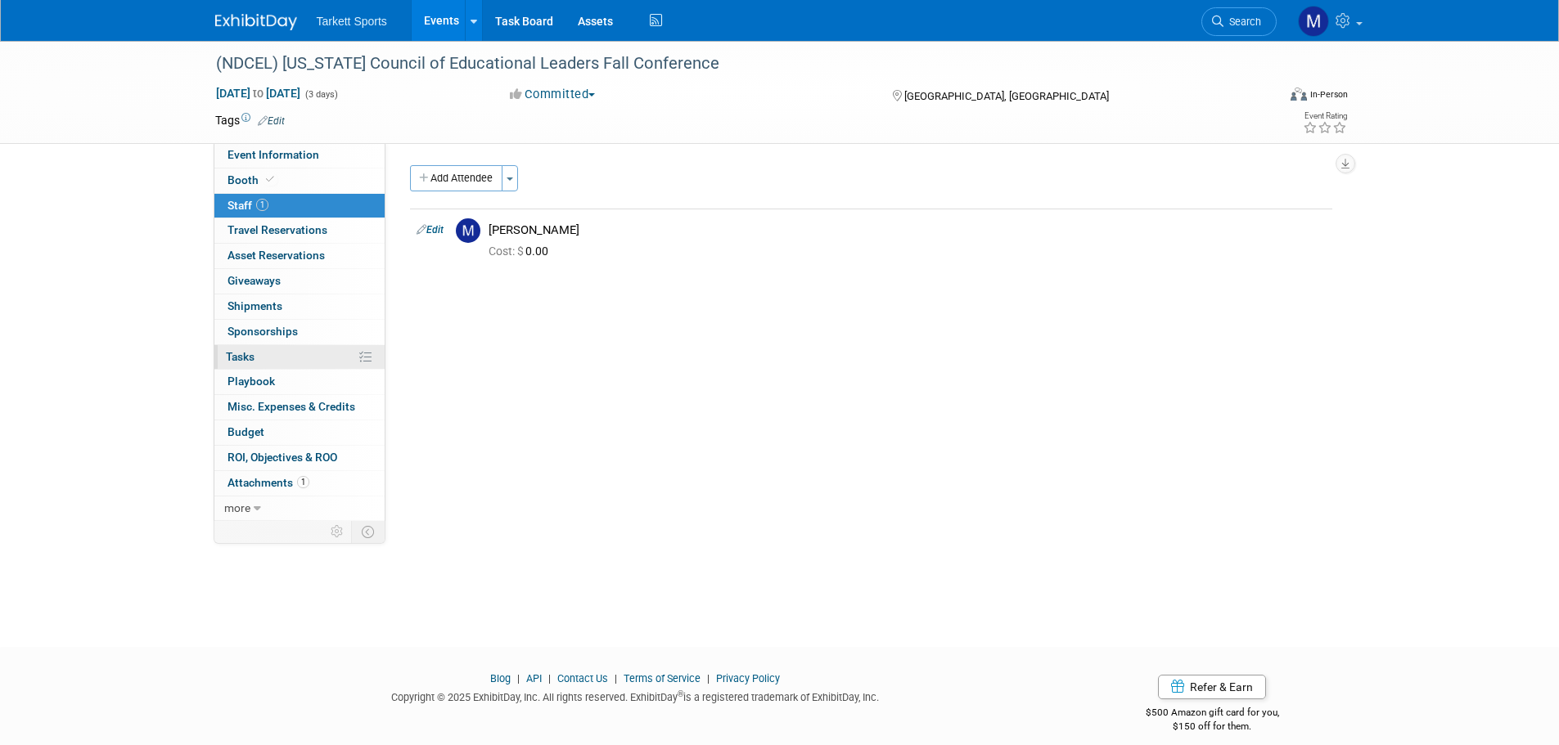
click at [276, 362] on link "0% Tasks 0%" at bounding box center [299, 357] width 170 height 25
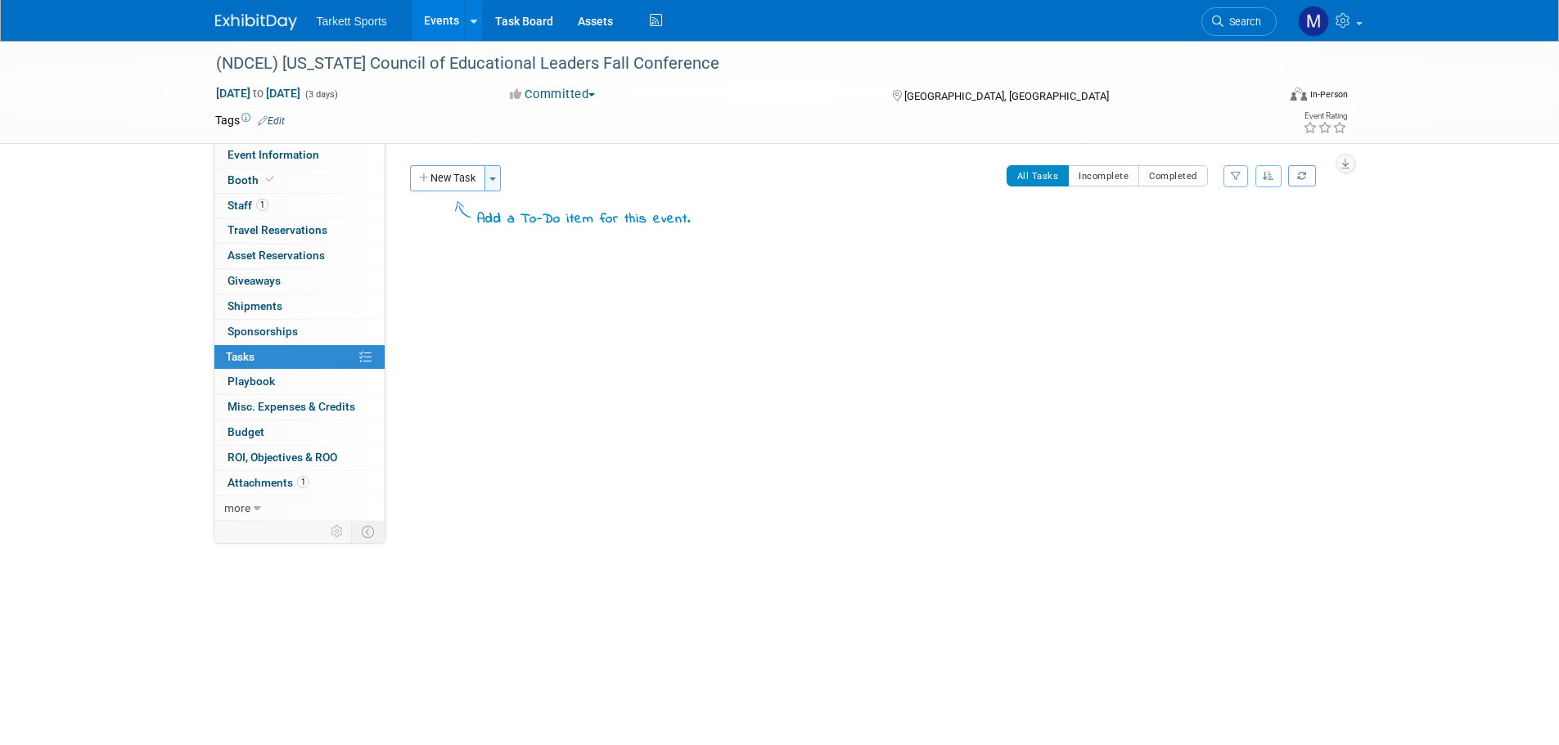
click at [493, 168] on button "Toggle Dropdown" at bounding box center [492, 178] width 16 height 26
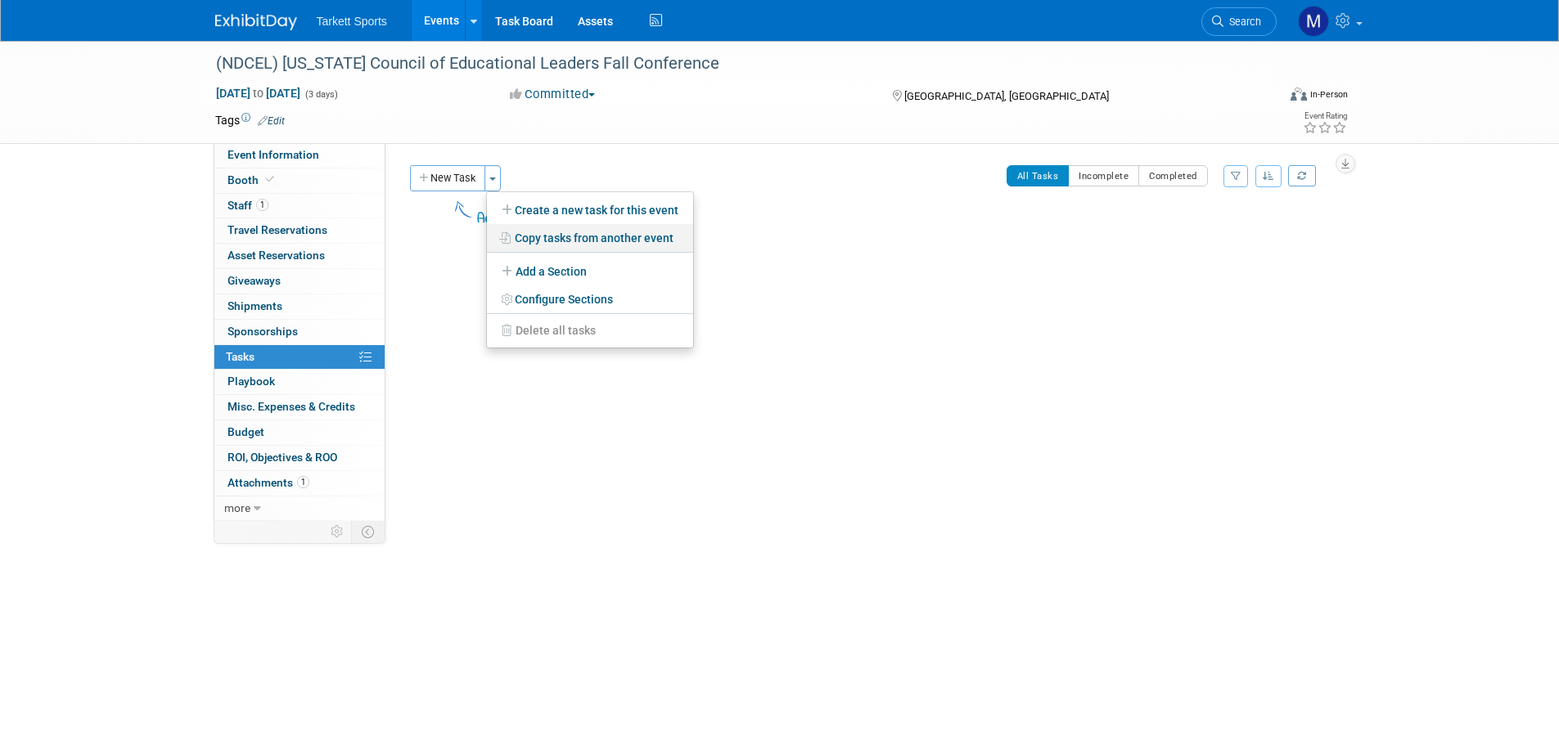
click at [551, 233] on link "Copy tasks from another event" at bounding box center [590, 238] width 206 height 28
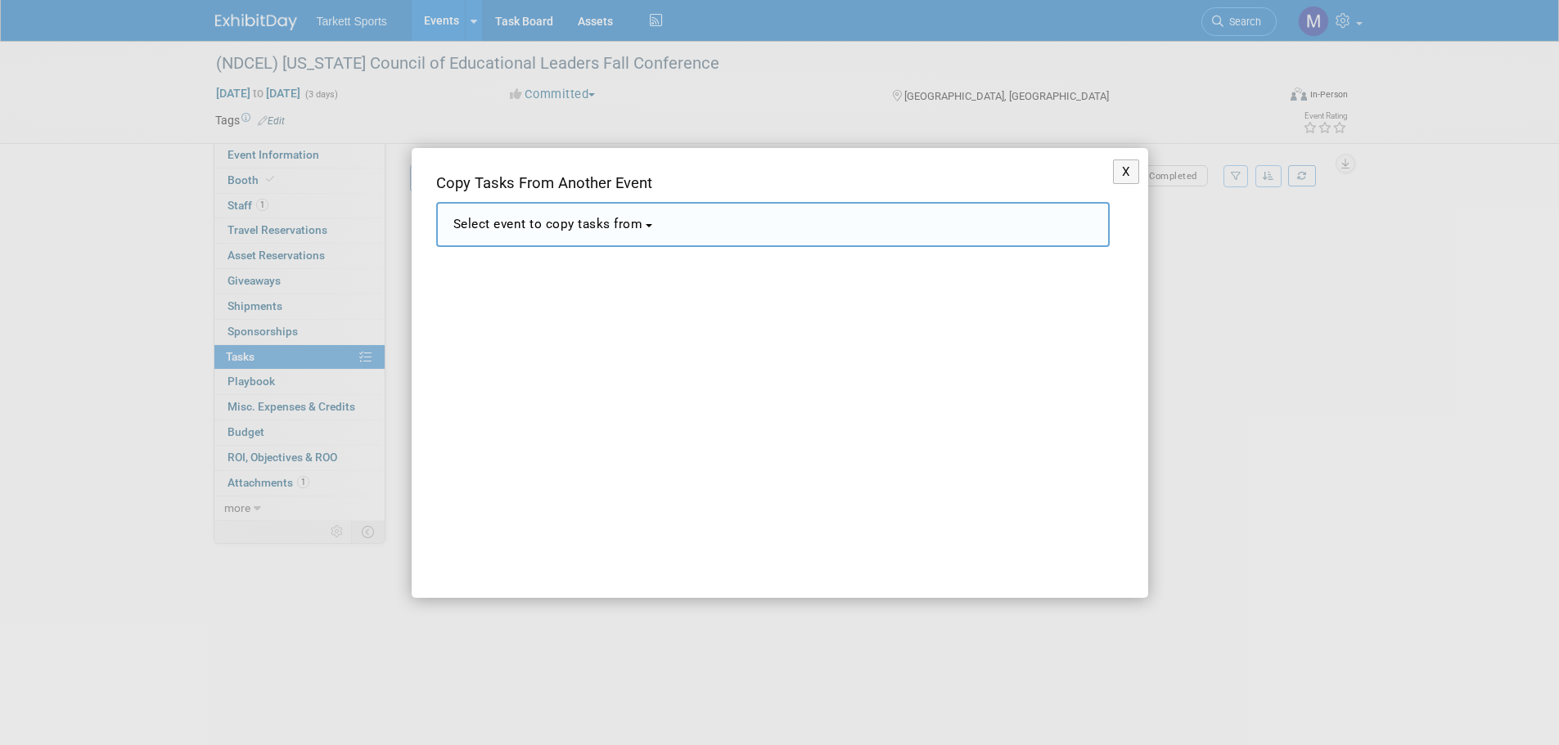
click at [563, 223] on span "Select event to copy tasks from" at bounding box center [548, 224] width 190 height 15
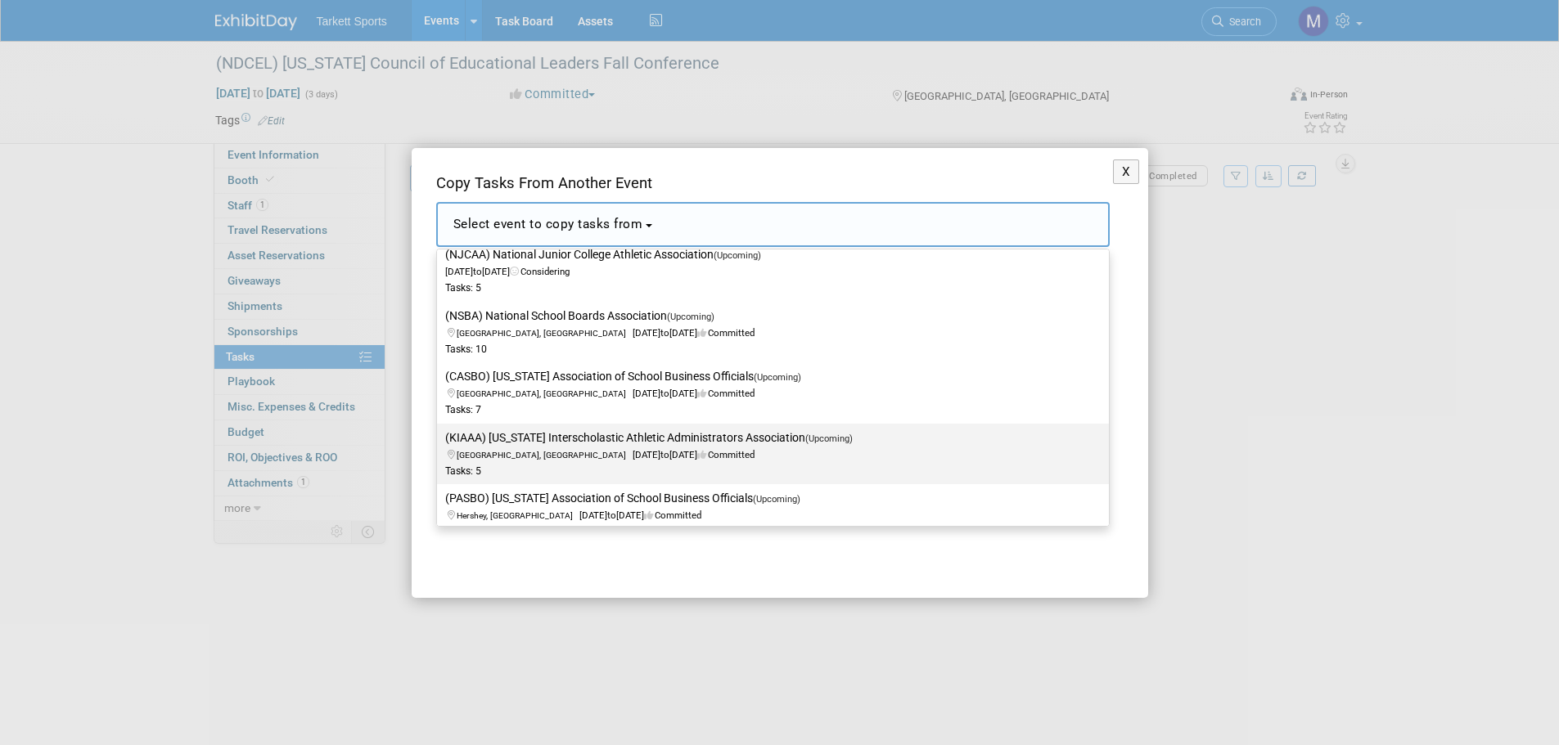
scroll to position [327, 0]
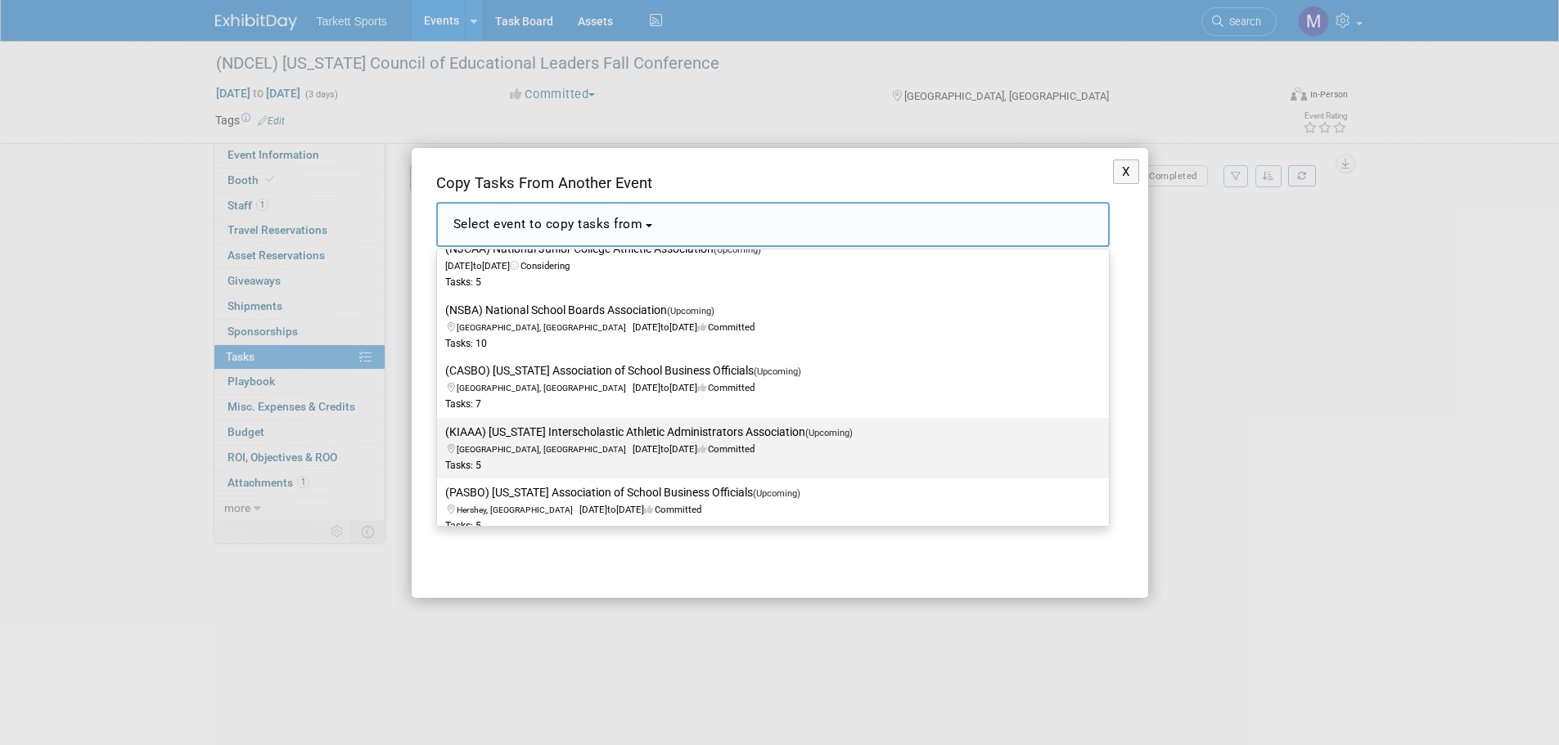
click at [513, 431] on label "(KIAAA) Kansas Interscholastic Athletic Administrators Association (Upcoming) M…" at bounding box center [768, 448] width 647 height 54
click at [439, 431] on input "(KIAAA) Kansas Interscholastic Athletic Administrators Association (Upcoming) M…" at bounding box center [434, 432] width 11 height 11
select select "11141375"
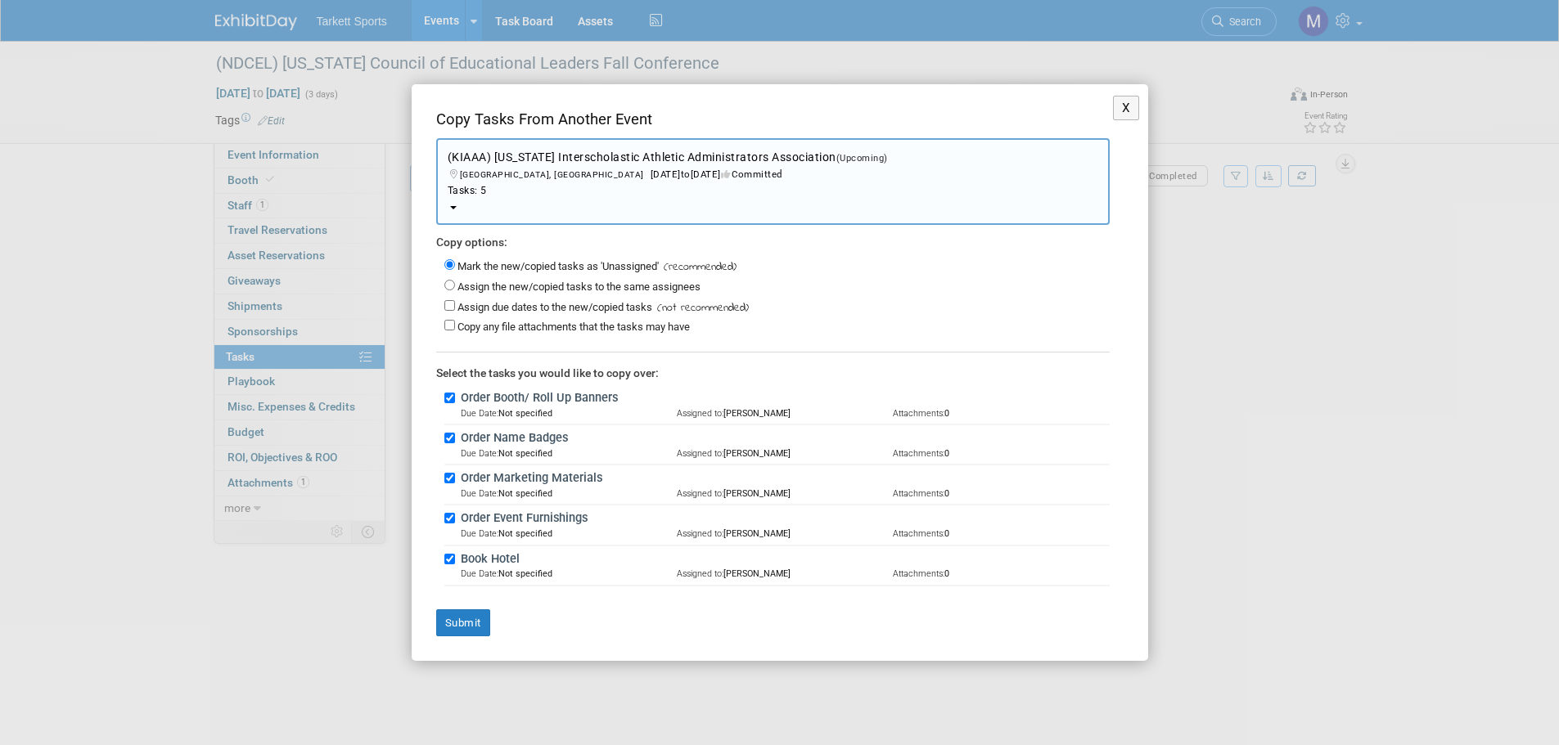
click at [482, 297] on div "Assign due dates to the new/copied tasks (not recommended)" at bounding box center [776, 307] width 665 height 20
click at [479, 289] on label "Assign the new/copied tasks to the same assignees" at bounding box center [578, 287] width 243 height 12
click at [455, 289] on input "Assign the new/copied tasks to the same assignees" at bounding box center [449, 285] width 11 height 11
radio input "true"
click at [457, 623] on button "Submit" at bounding box center [463, 624] width 54 height 28
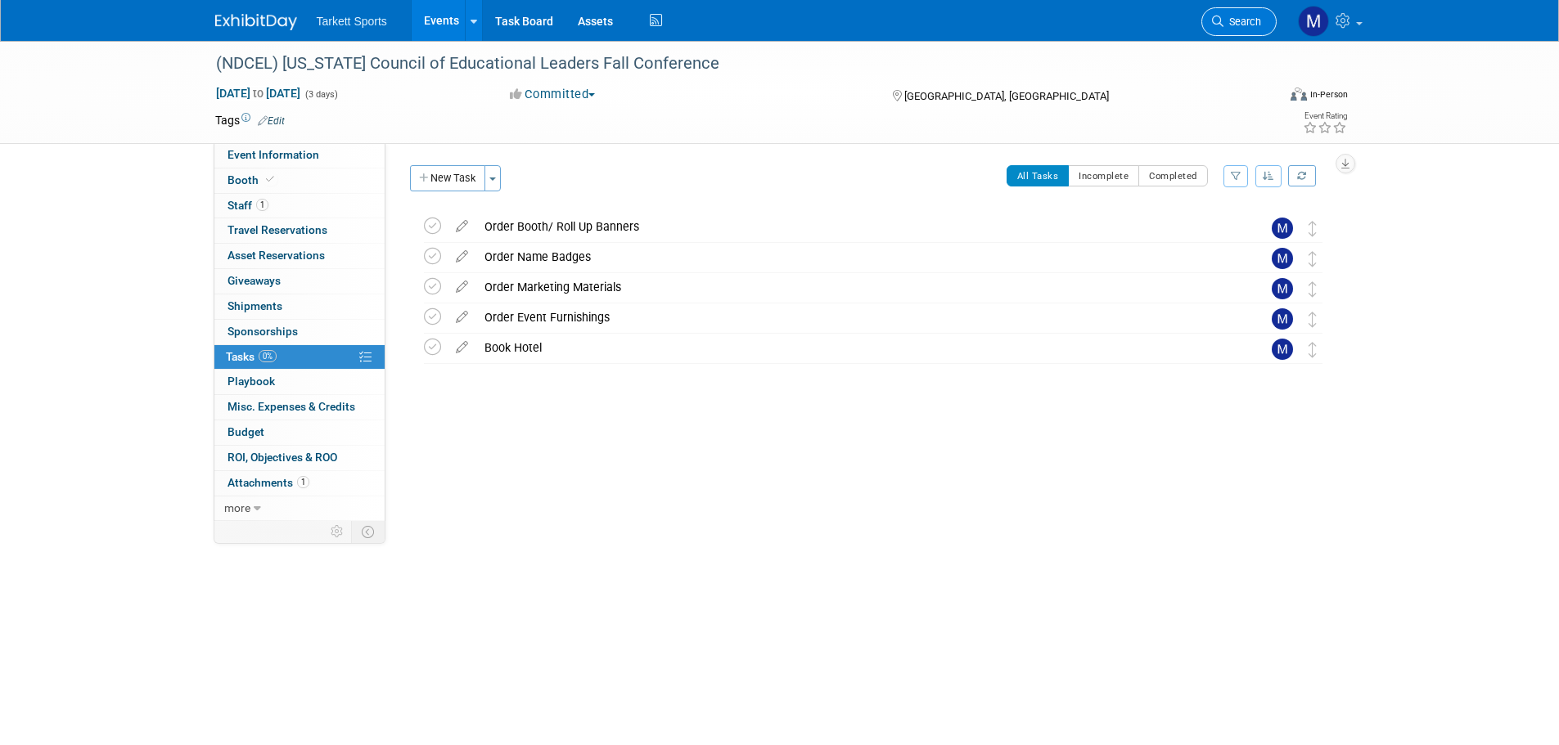
click at [1251, 20] on span "Search" at bounding box center [1242, 22] width 38 height 12
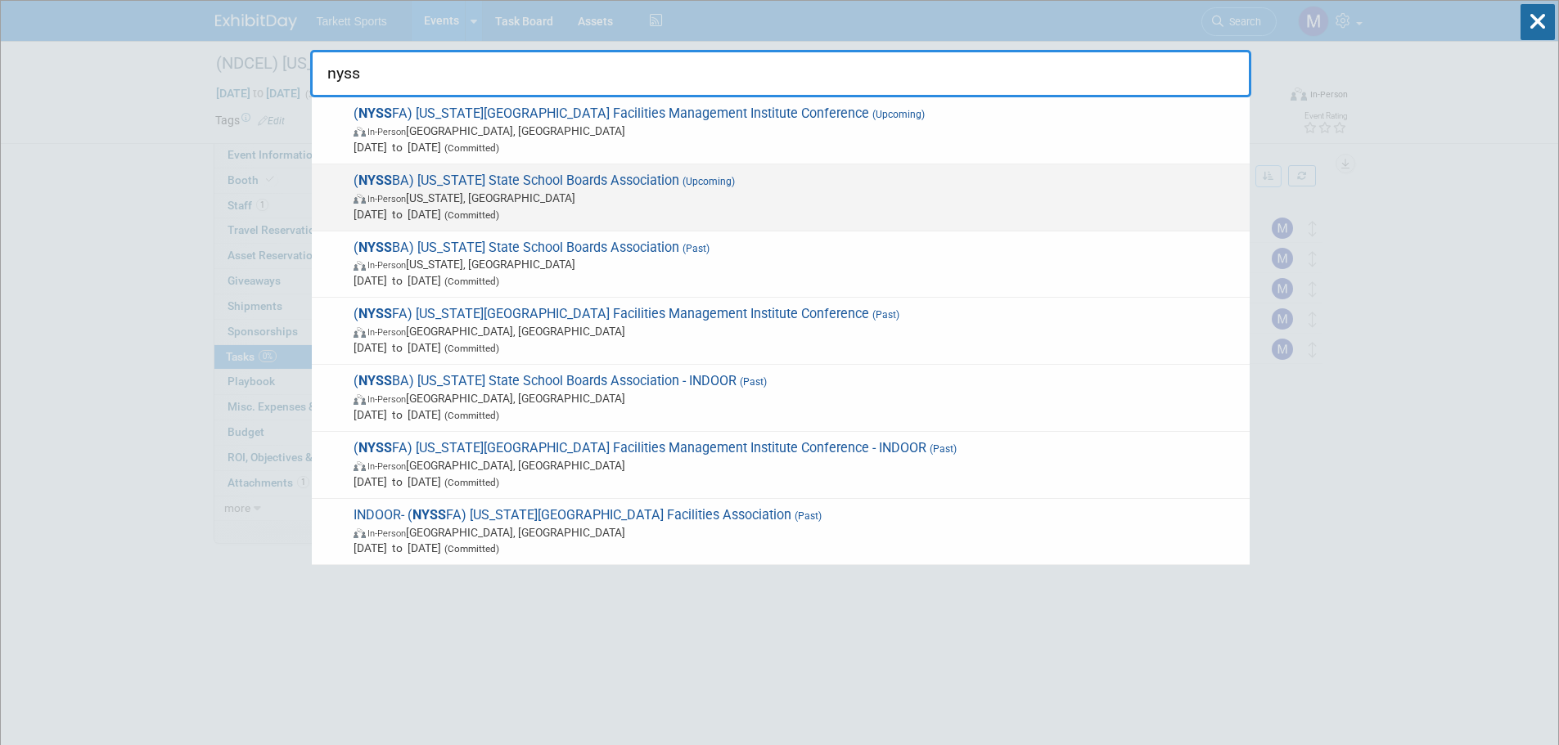
type input "nyss"
click at [826, 176] on span "( NYSS BA) New York State School Boards Association (Upcoming) In-Person New Yo…" at bounding box center [795, 198] width 893 height 50
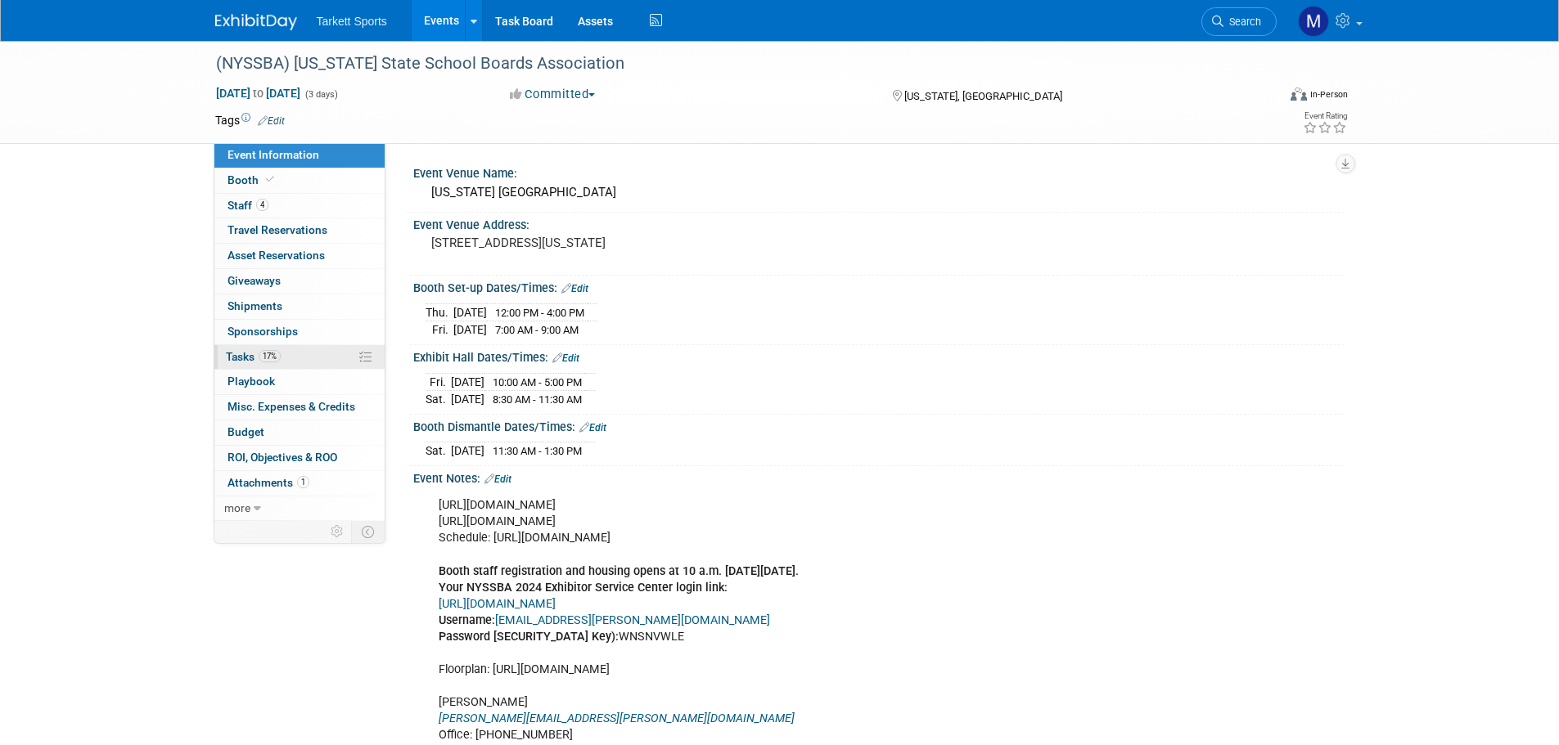
click at [246, 354] on span "Tasks 17%" at bounding box center [253, 356] width 55 height 13
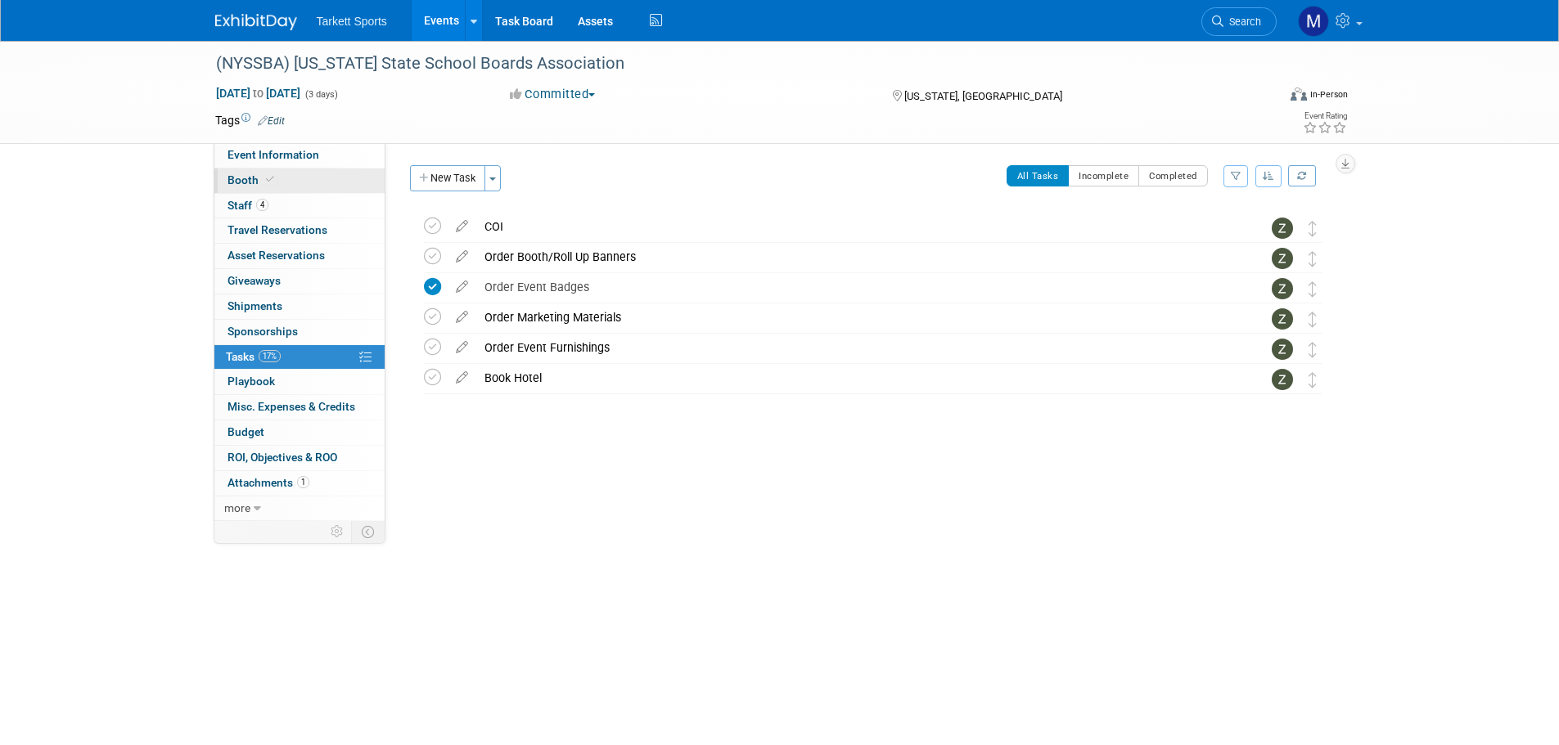
click at [287, 172] on link "Booth" at bounding box center [299, 181] width 170 height 25
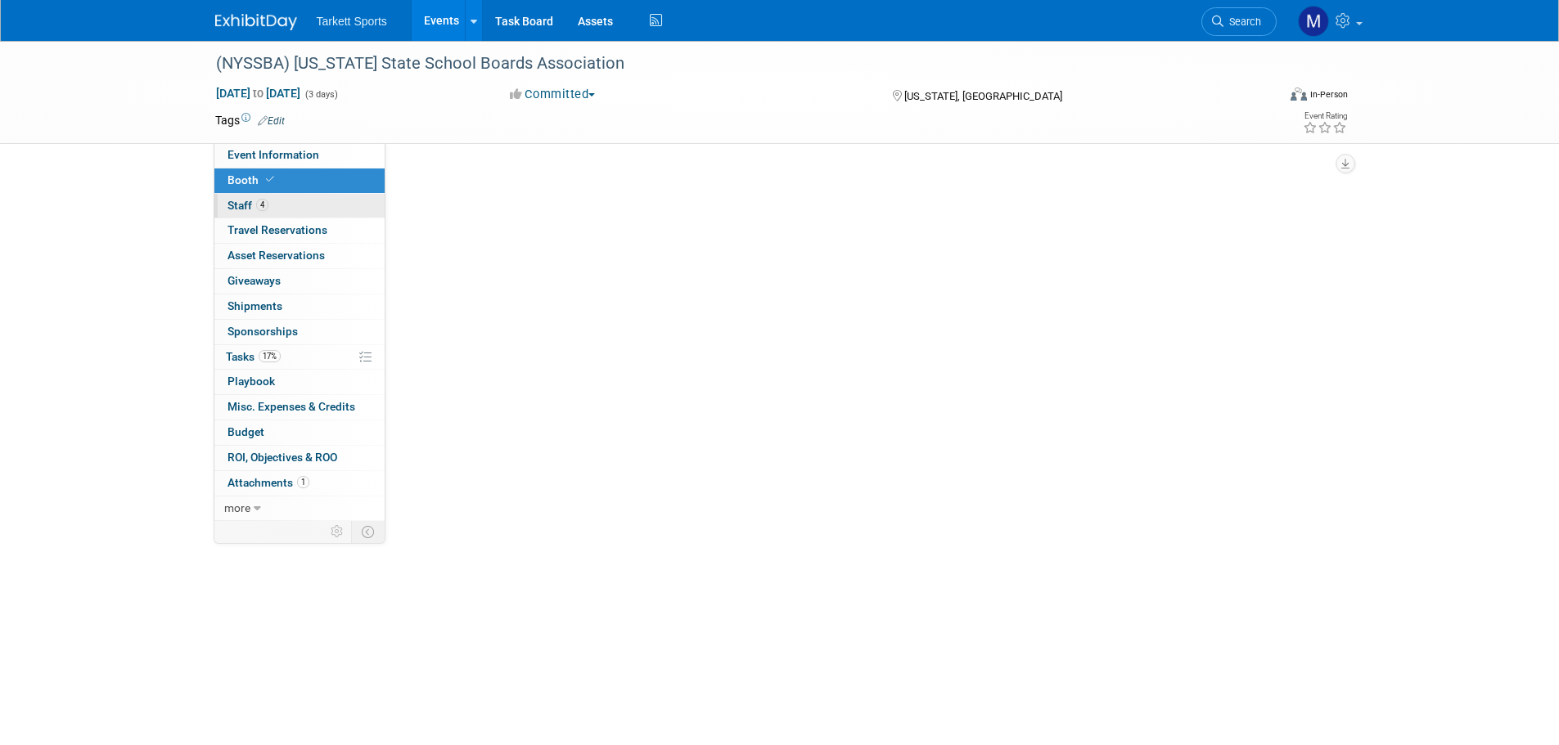
select select "FieldTurf, [PERSON_NAME], Indoor"
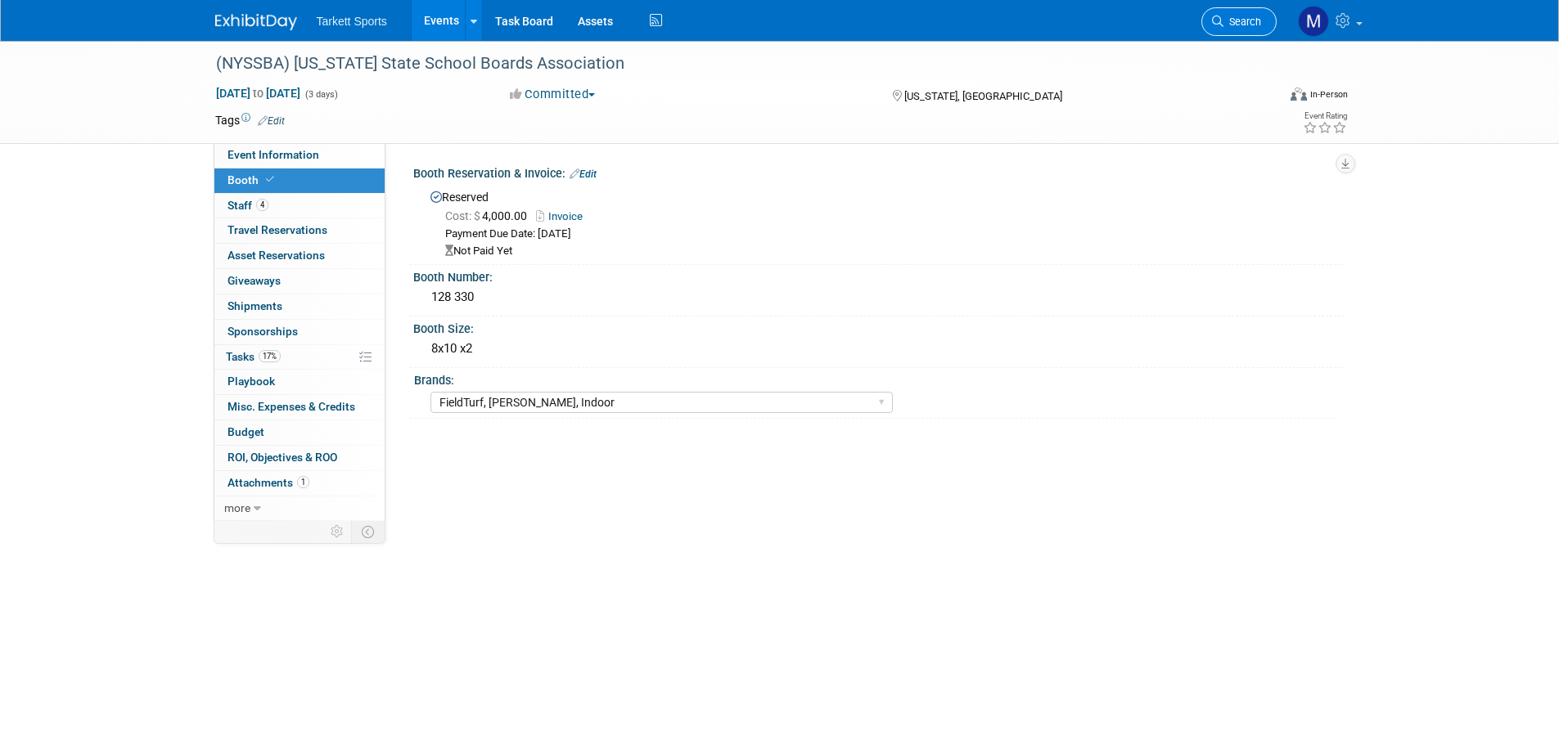
click at [1245, 29] on link "Search" at bounding box center [1238, 21] width 75 height 29
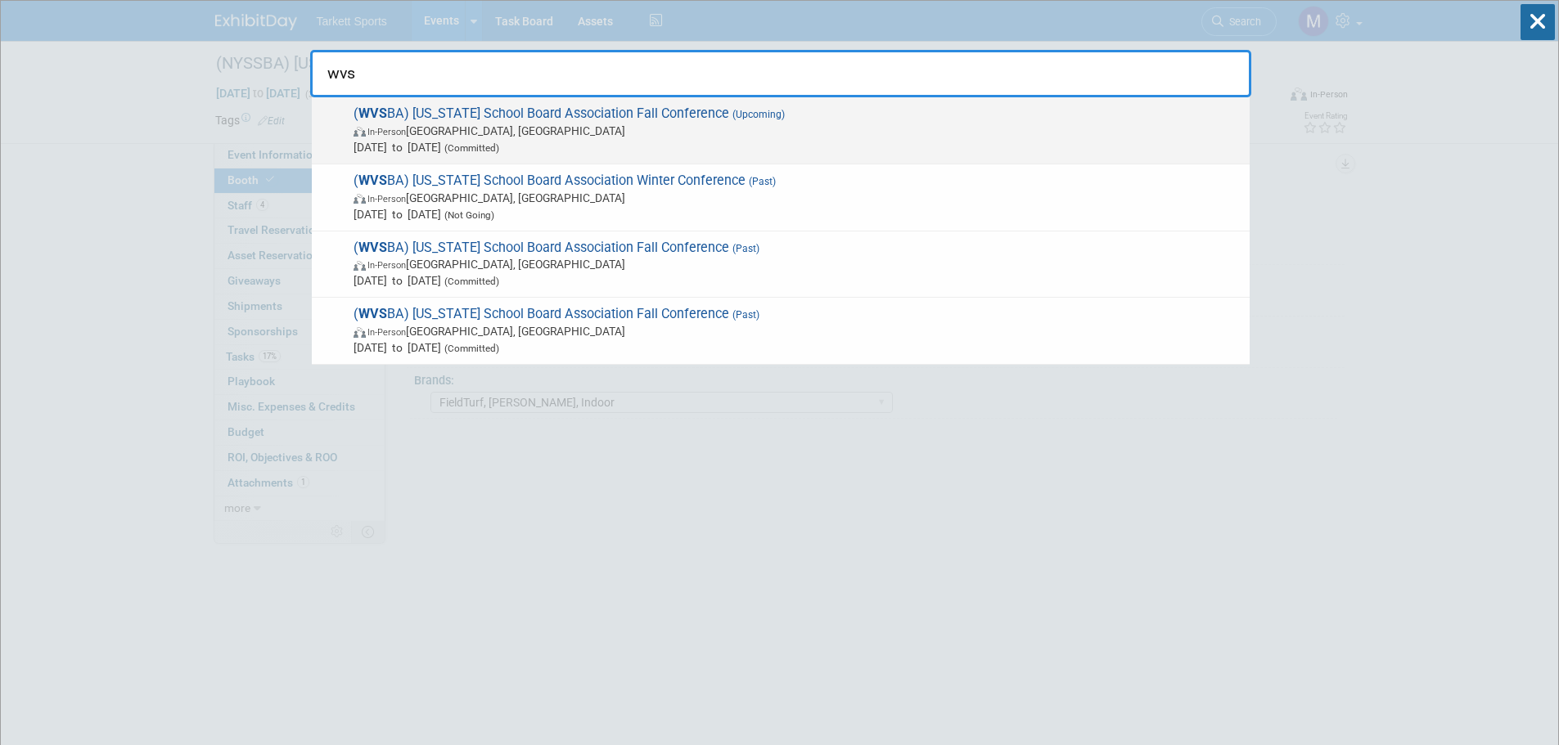
type input "wvs"
click at [602, 131] on span "In-Person Charleston, WV" at bounding box center [797, 131] width 888 height 16
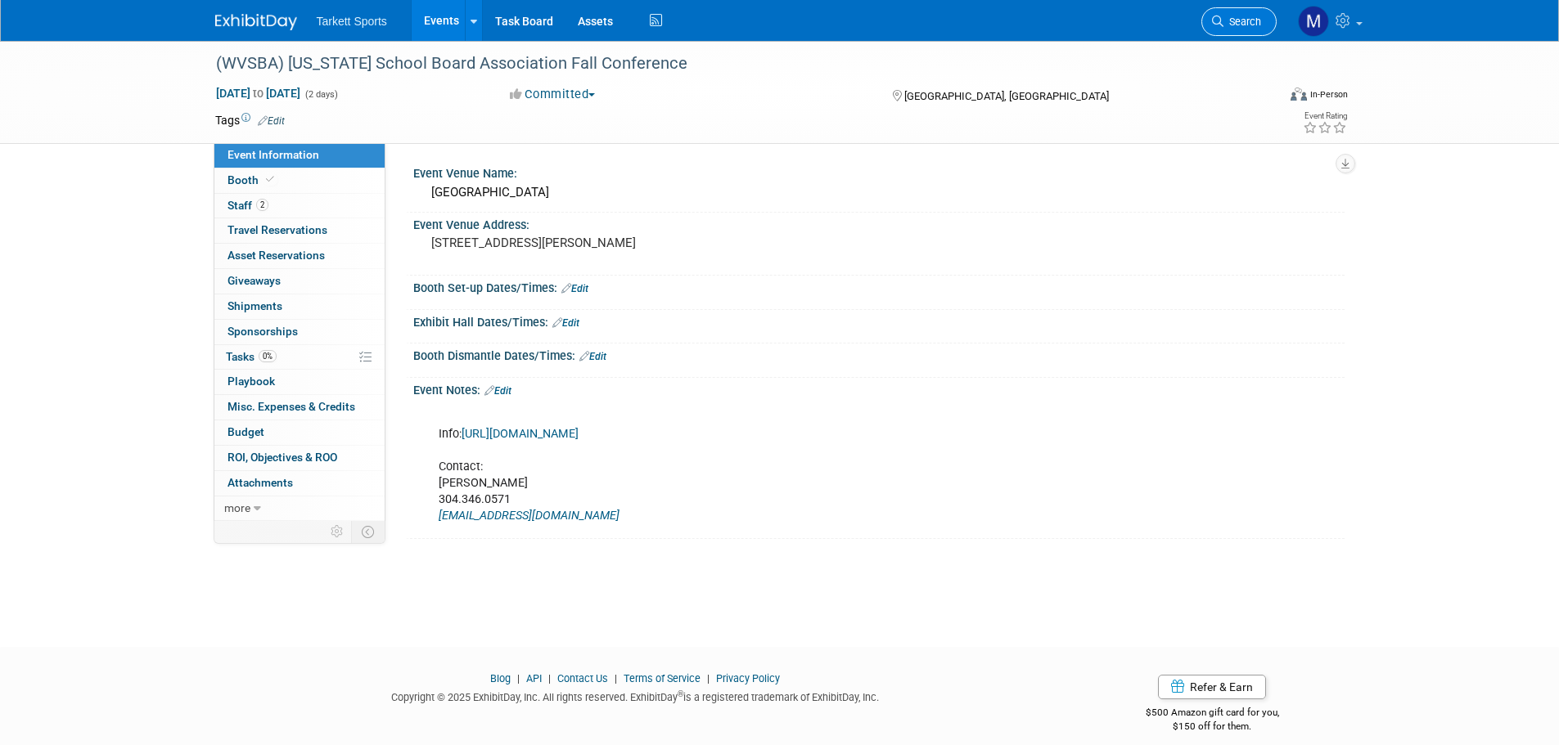
click at [1239, 32] on link "Search" at bounding box center [1238, 21] width 75 height 29
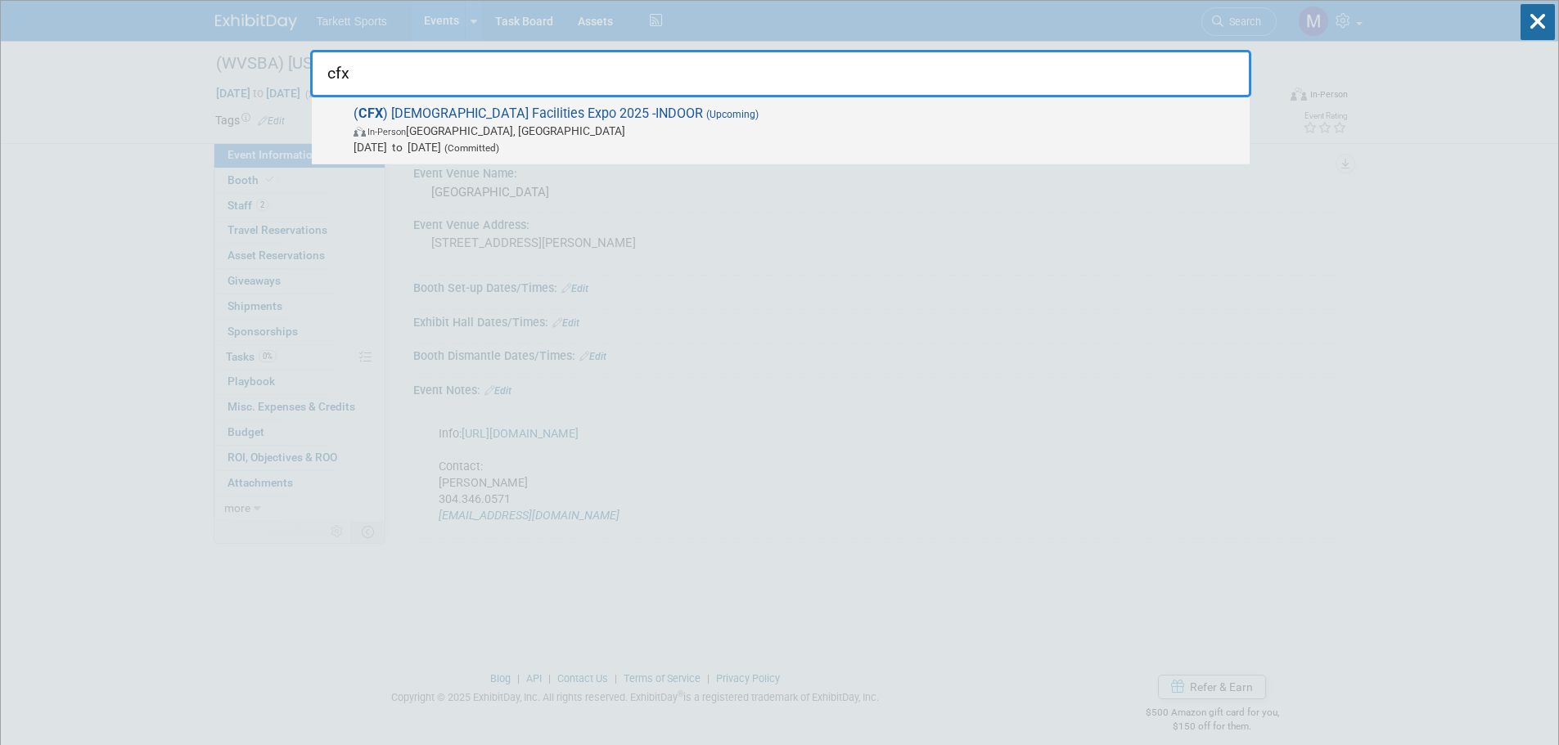
type input "cfx"
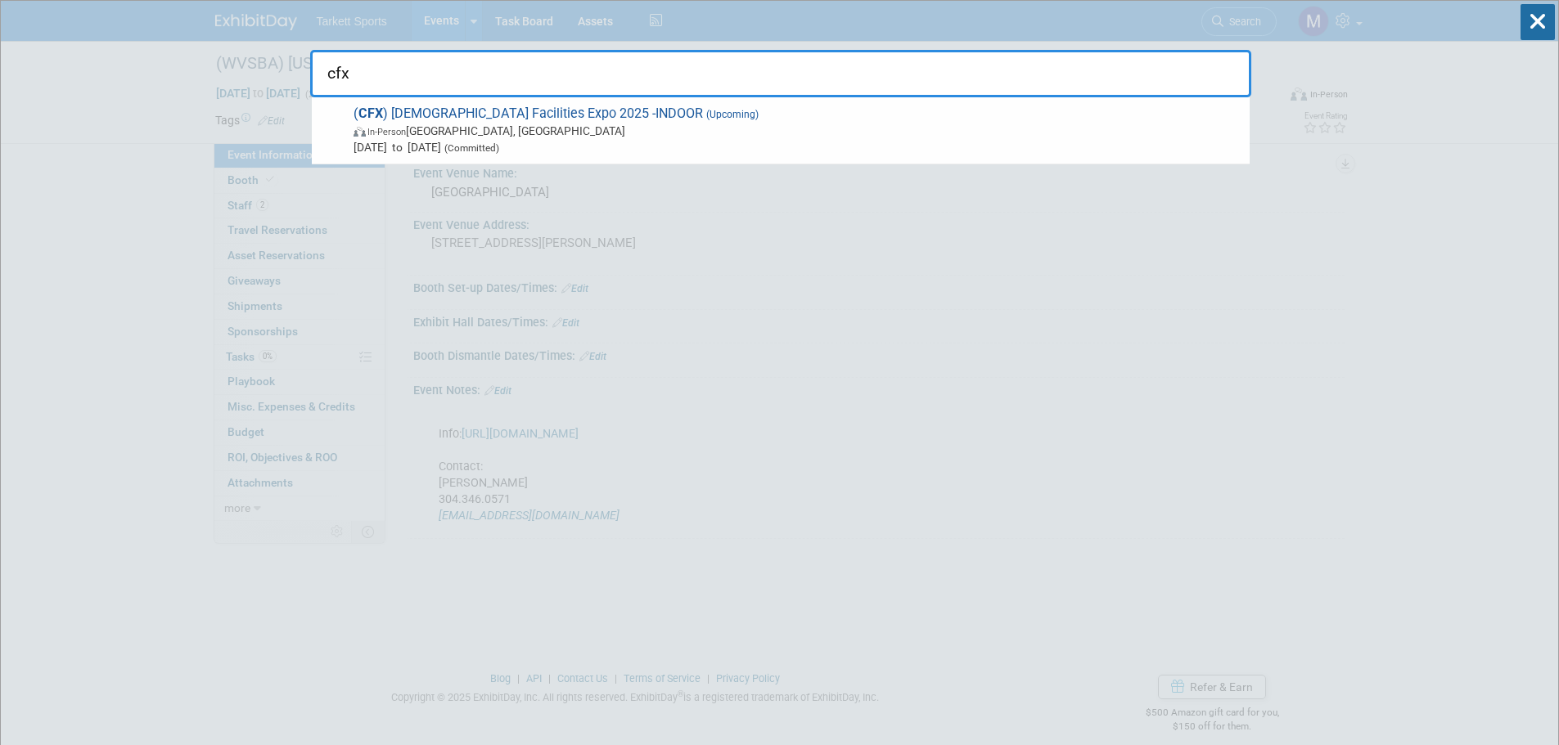
click at [410, 123] on span "In-Person Chattanooga, TN" at bounding box center [797, 131] width 888 height 16
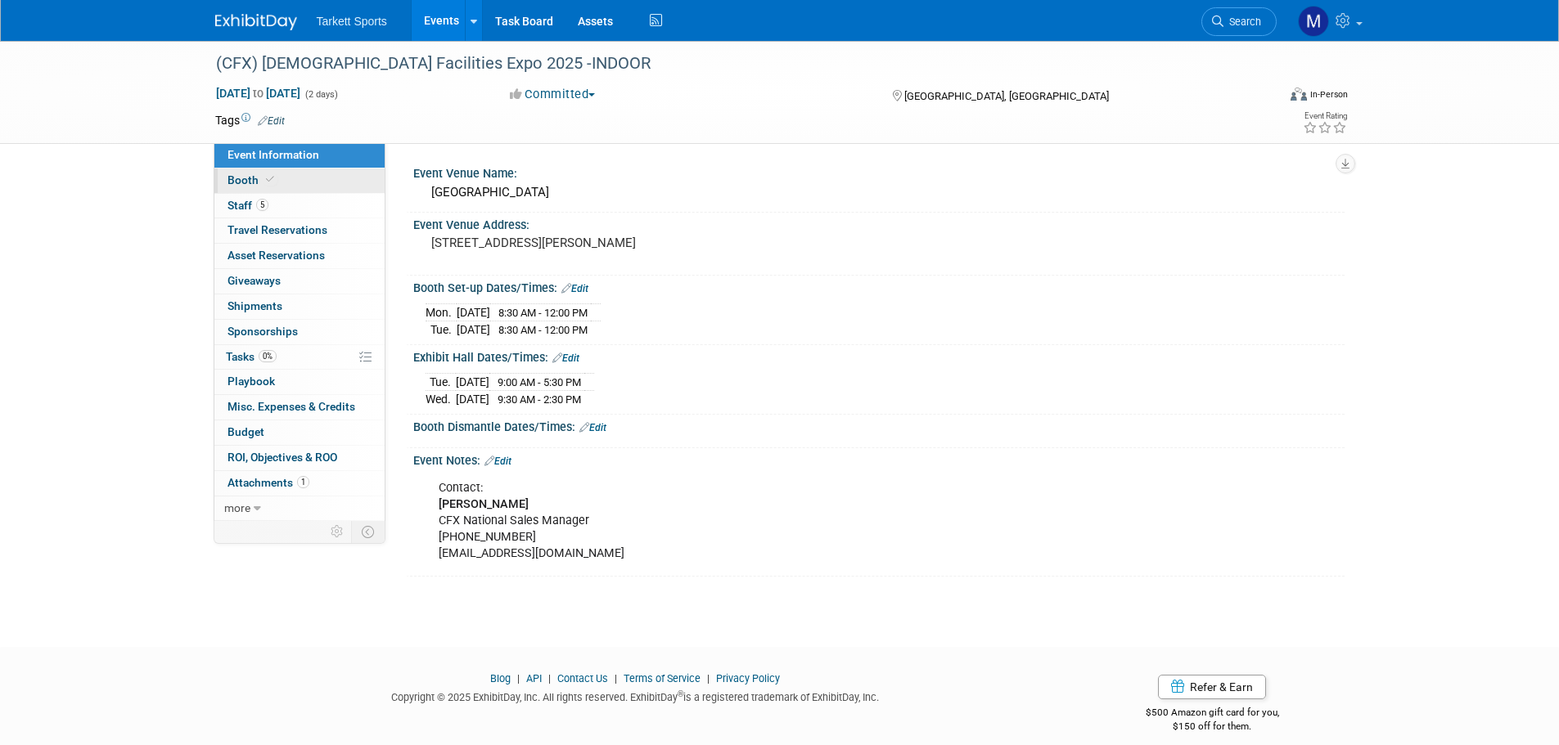
click at [272, 187] on link "Booth" at bounding box center [299, 181] width 170 height 25
select select "Indoor"
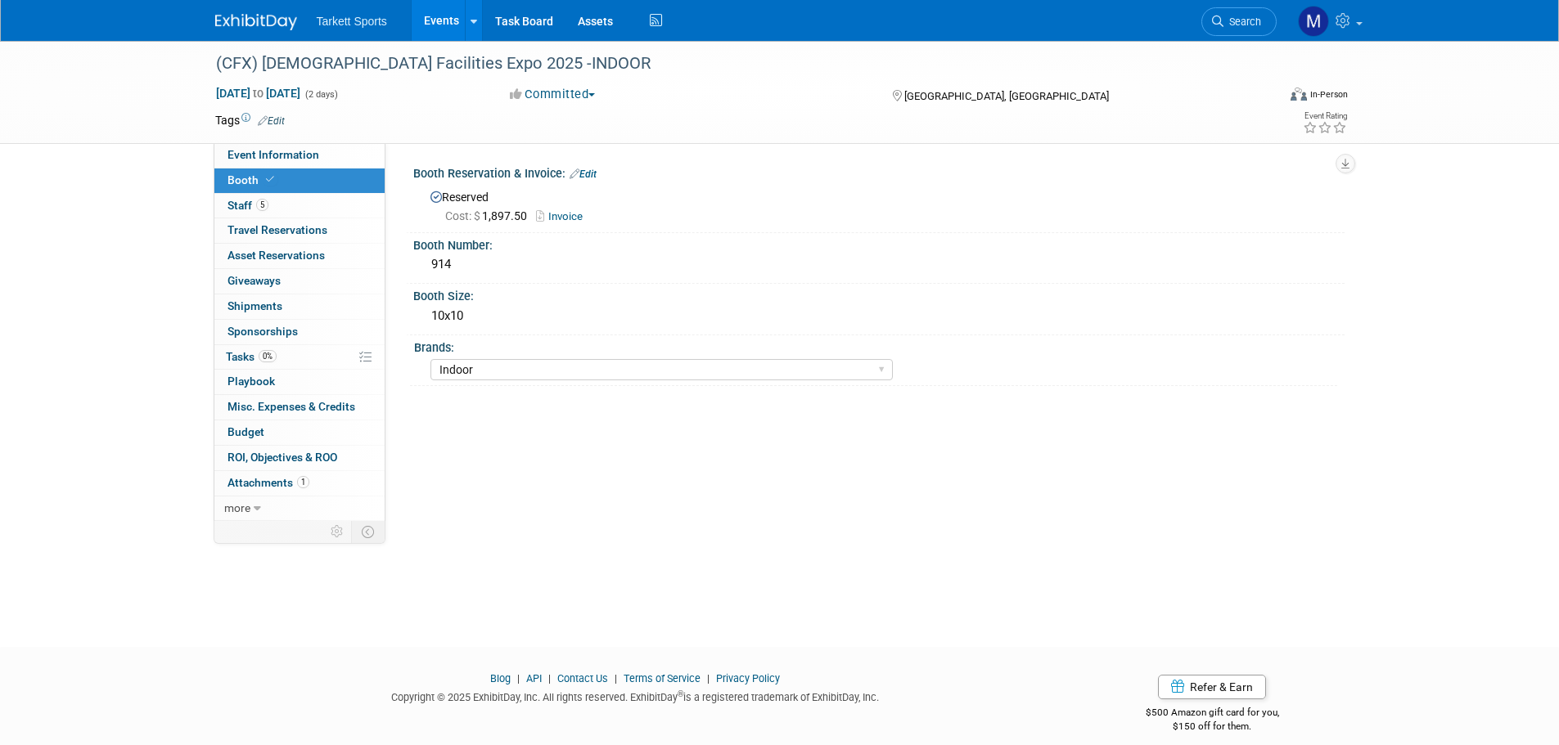
click at [565, 217] on link "Invoice" at bounding box center [563, 216] width 55 height 12
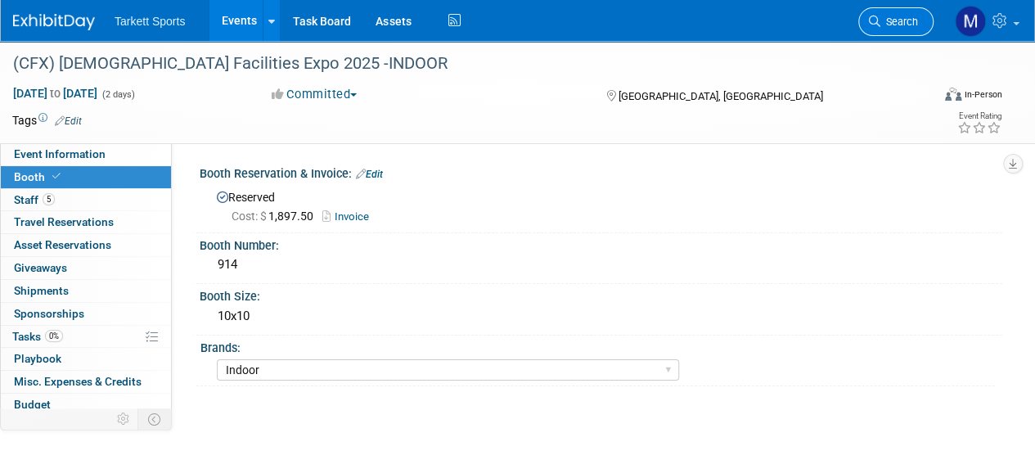
click at [921, 19] on link "Search" at bounding box center [895, 21] width 75 height 29
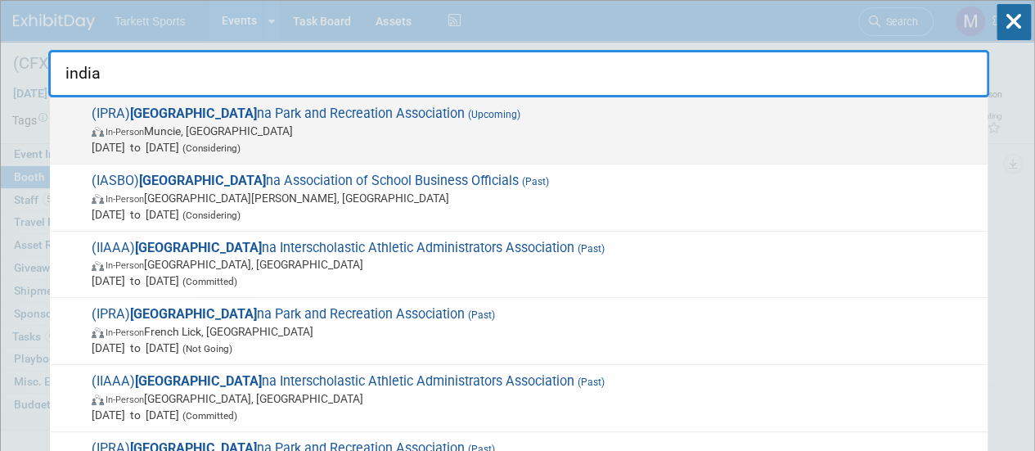
type input "india"
click at [698, 102] on div "(IPRA) India na Park and Recreation Association (Upcoming) In-Person Muncie, IN…" at bounding box center [519, 130] width 938 height 67
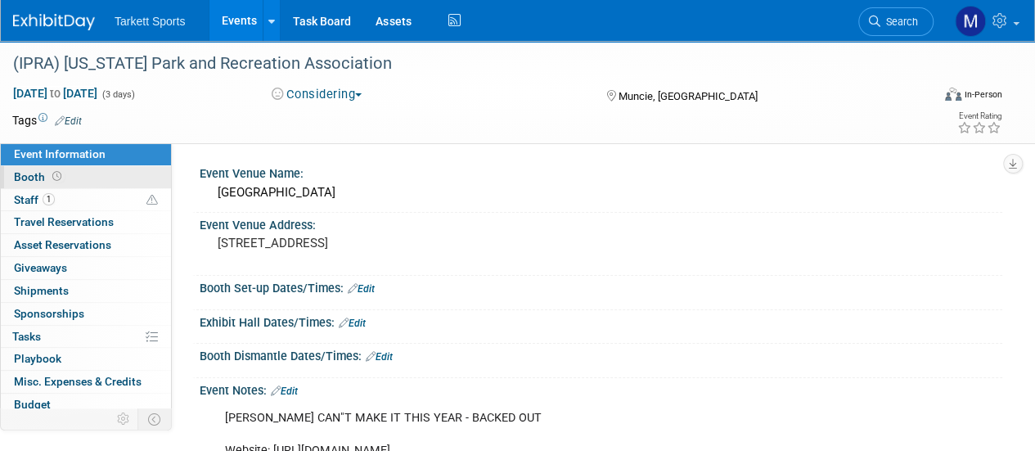
click at [93, 179] on link "Booth" at bounding box center [86, 177] width 170 height 22
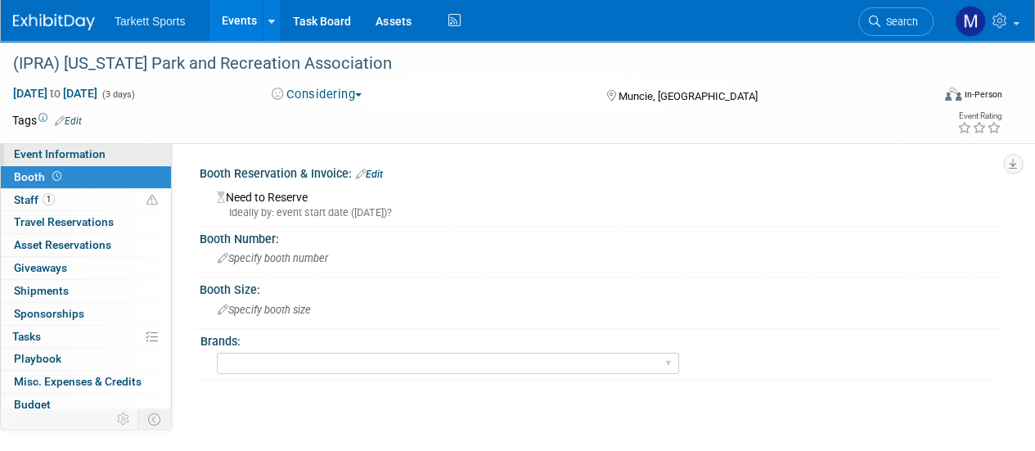
click at [98, 151] on span "Event Information" at bounding box center [60, 153] width 92 height 13
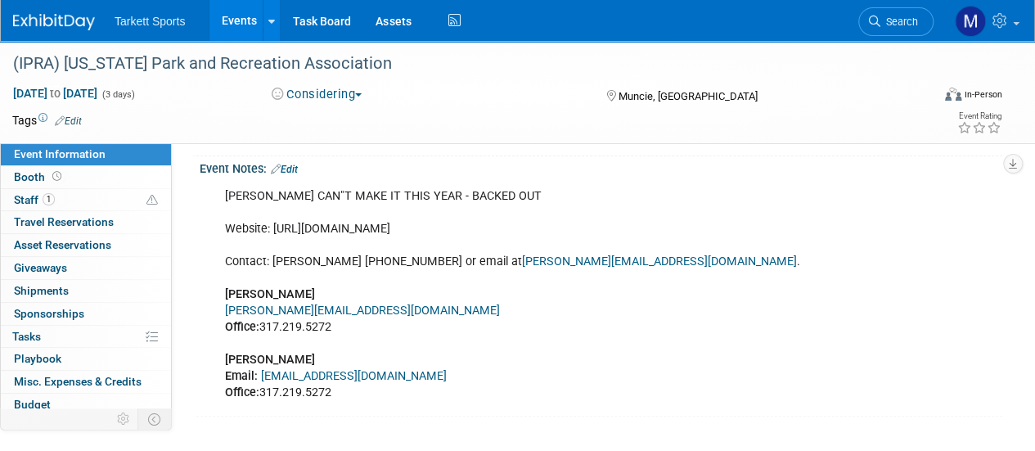
scroll to position [226, 0]
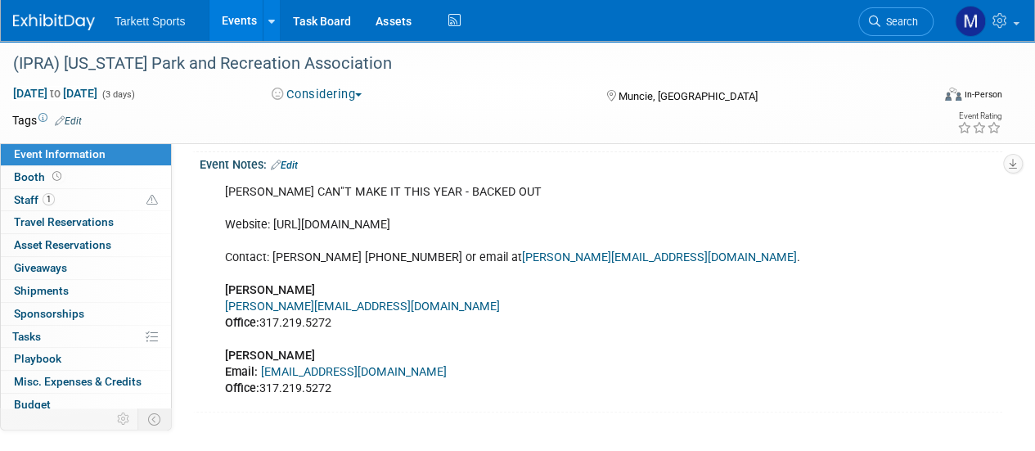
drag, startPoint x: 475, startPoint y: 223, endPoint x: 271, endPoint y: 227, distance: 203.8
click at [271, 227] on div "[PERSON_NAME] CAN"T MAKE IT THIS YEAR - BACKED OUT Website: [URL][DOMAIN_NAME] …" at bounding box center [529, 291] width 630 height 230
copy div "[URL][DOMAIN_NAME]"
click at [80, 186] on link "Booth" at bounding box center [86, 177] width 170 height 22
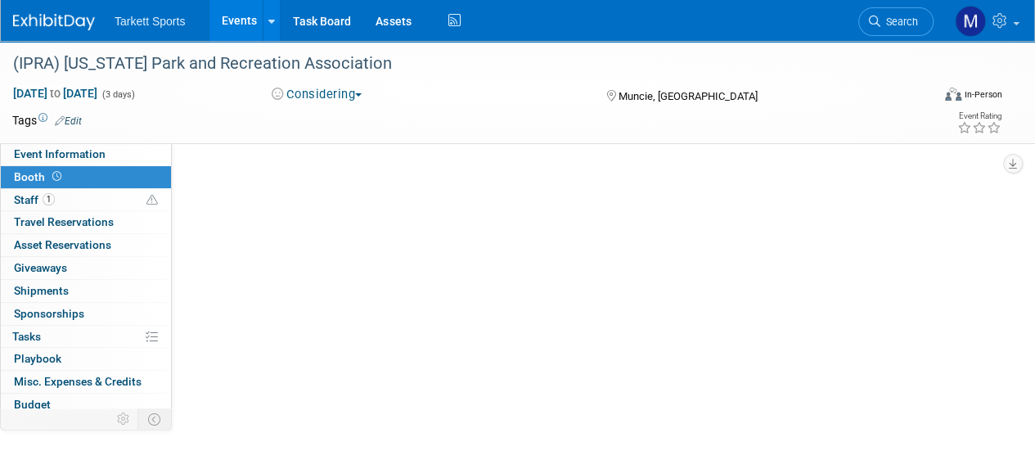
scroll to position [0, 0]
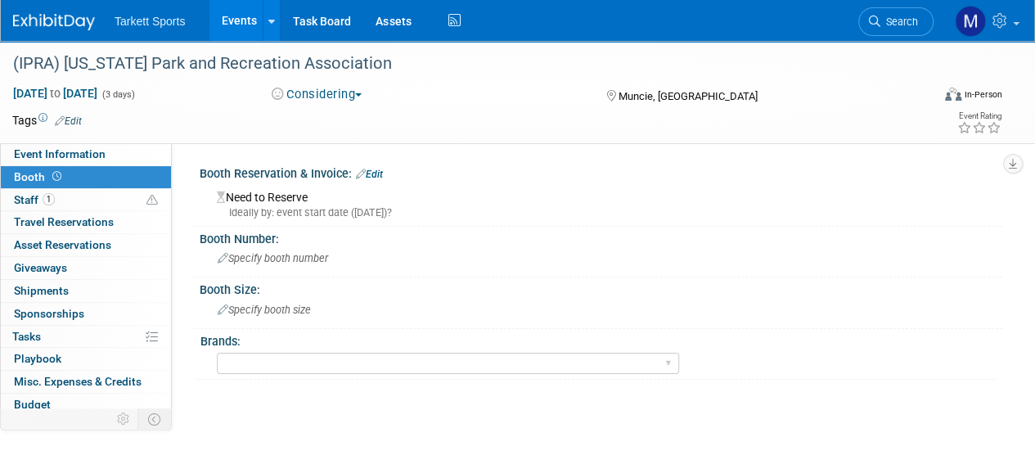
click at [371, 179] on link "Edit" at bounding box center [369, 174] width 27 height 11
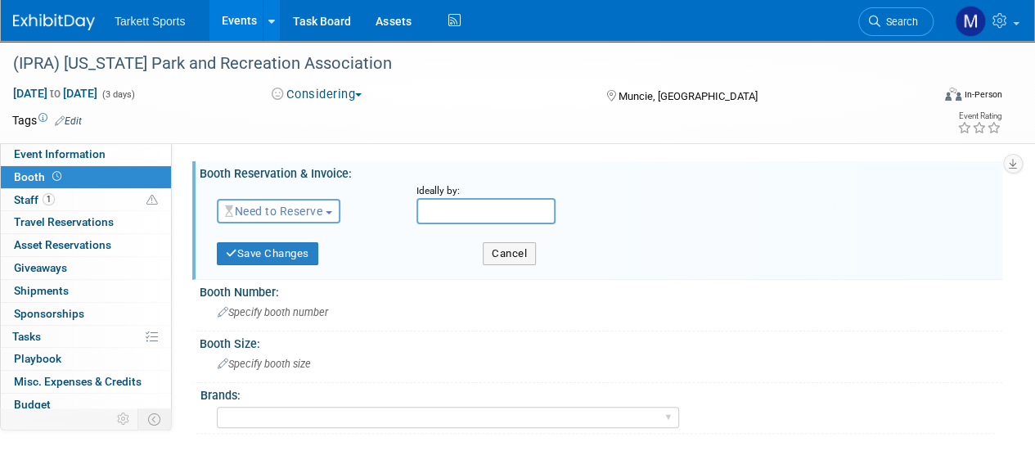
click at [312, 214] on span "Need to Reserve" at bounding box center [273, 211] width 97 height 13
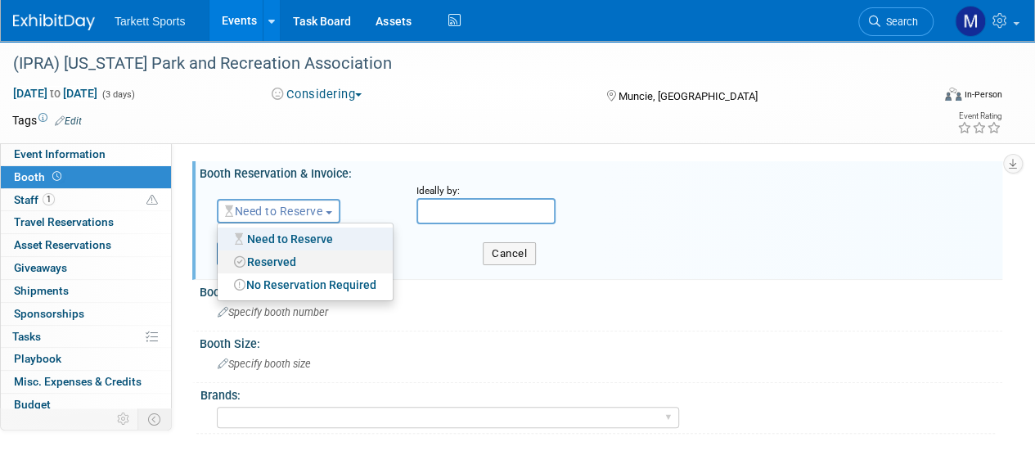
click at [290, 266] on link "Reserved" at bounding box center [305, 261] width 175 height 23
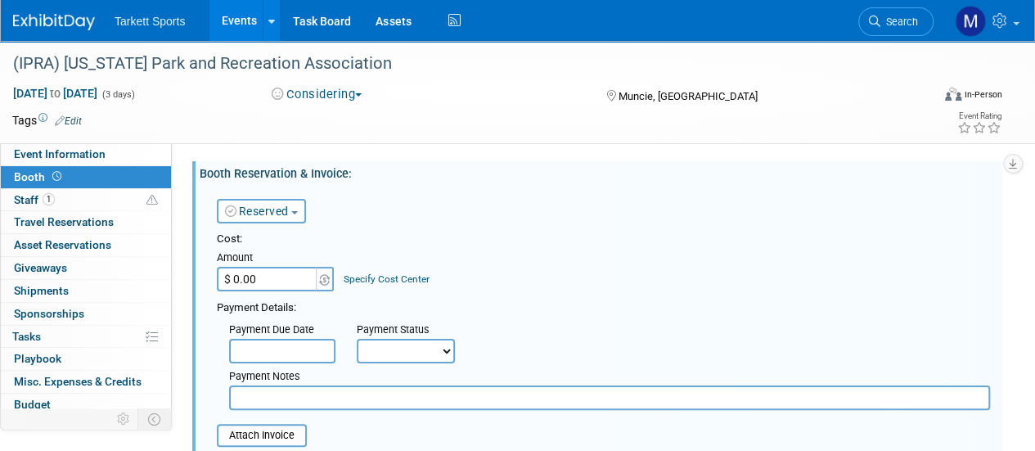
click at [286, 275] on input "$ 0.00" at bounding box center [268, 279] width 102 height 25
type input "$ 850.00"
click at [259, 436] on input "file" at bounding box center [207, 435] width 195 height 20
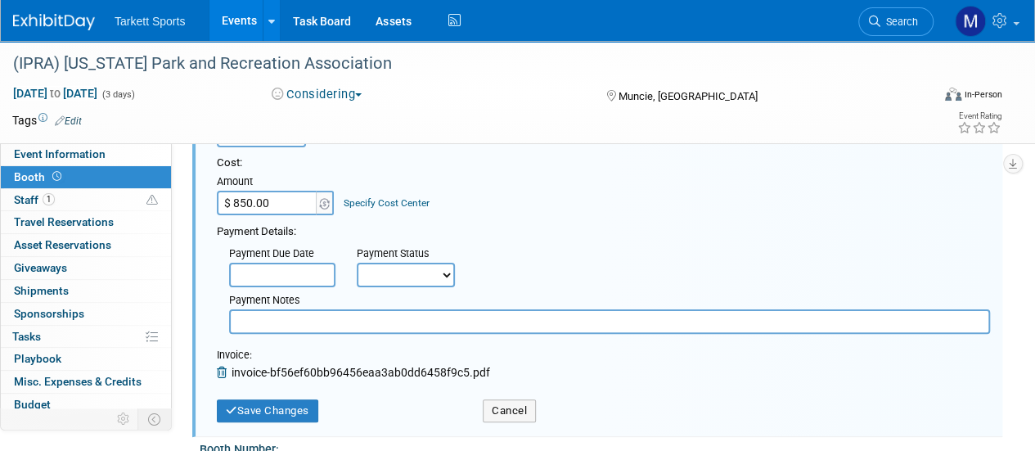
scroll to position [77, 0]
click at [217, 373] on icon at bounding box center [224, 371] width 15 height 11
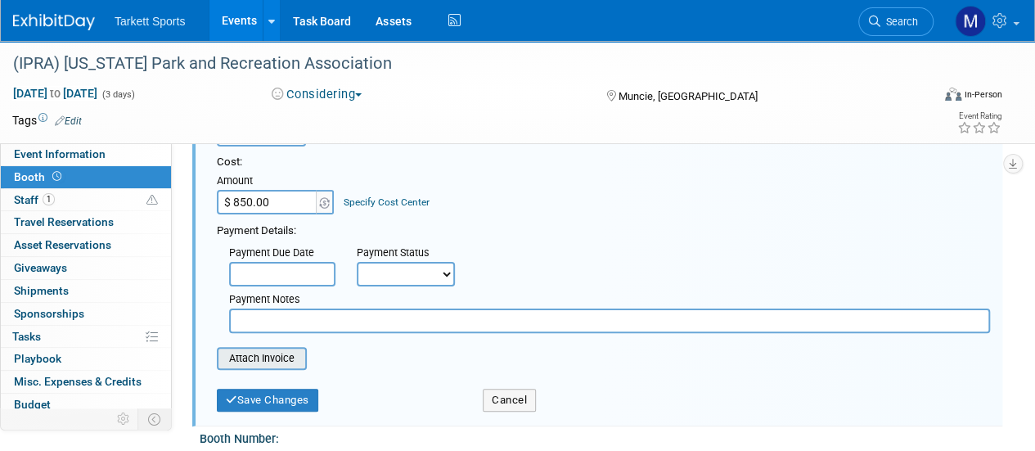
click at [254, 358] on input "file" at bounding box center [207, 359] width 195 height 20
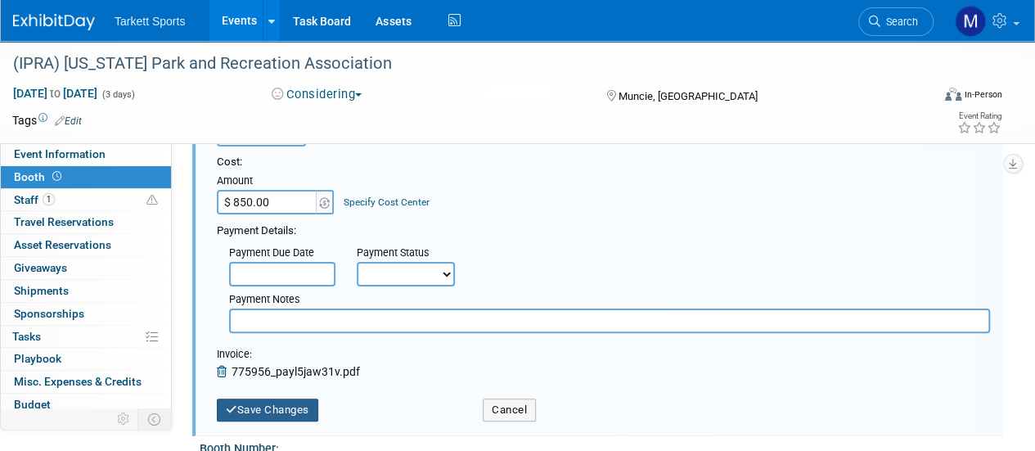
click at [281, 408] on button "Save Changes" at bounding box center [267, 409] width 101 height 23
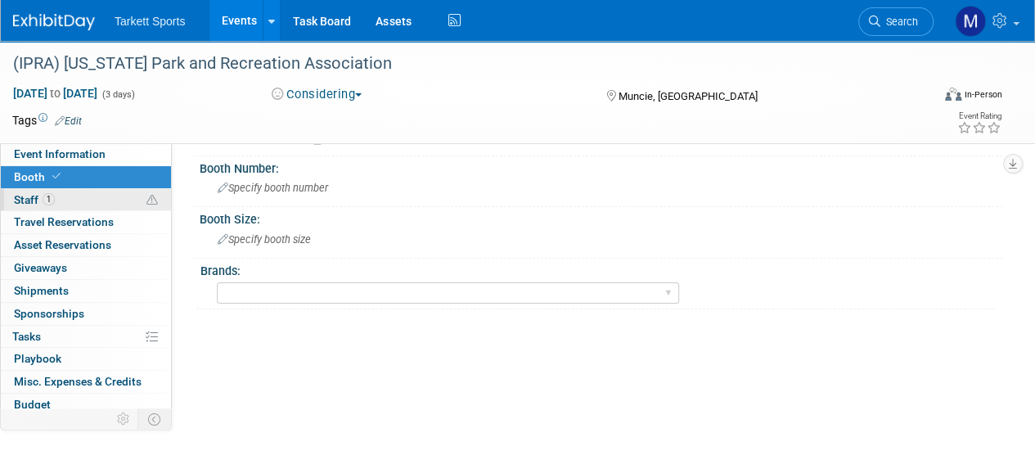
click at [72, 196] on link "1 Staff 1" at bounding box center [86, 200] width 170 height 22
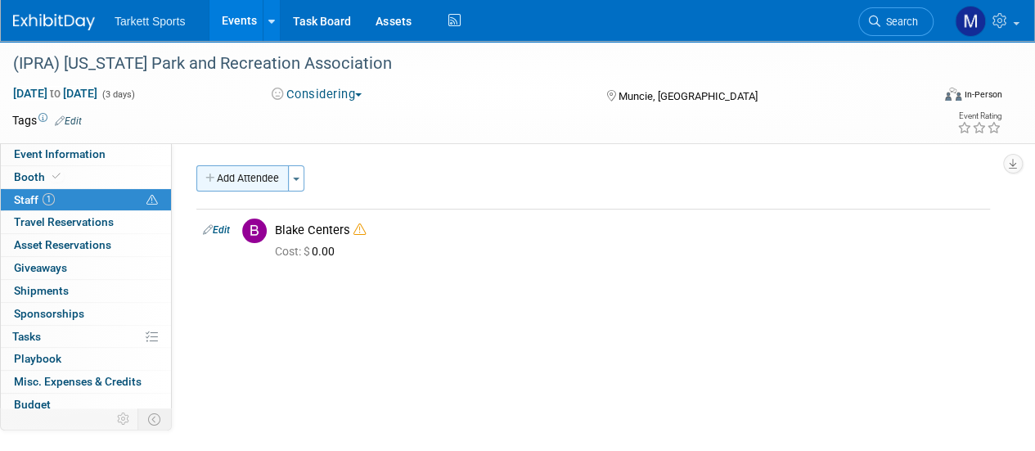
click at [236, 179] on button "Add Attendee" at bounding box center [242, 178] width 92 height 26
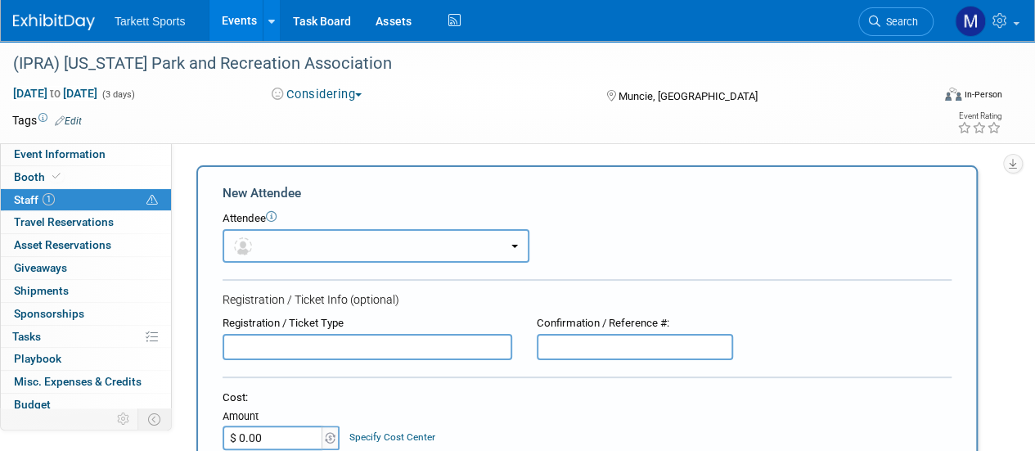
click at [321, 256] on button "button" at bounding box center [376, 246] width 307 height 34
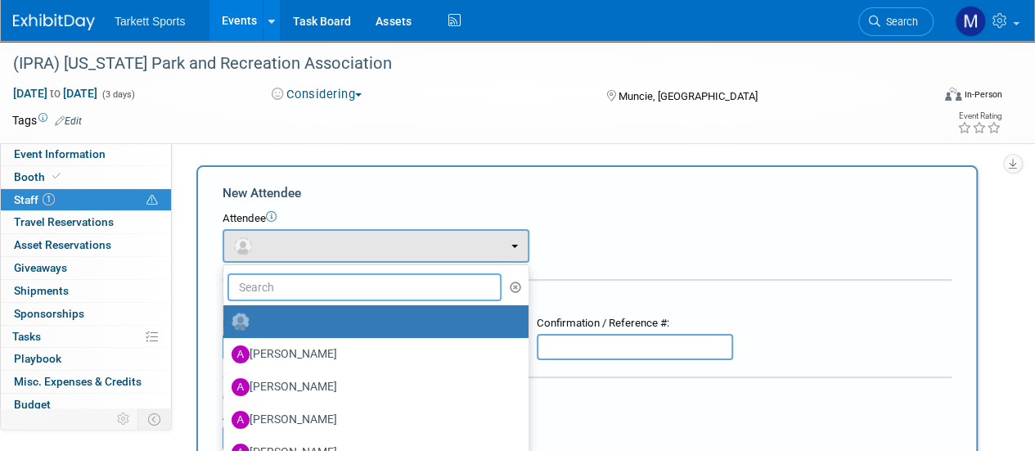
click at [313, 276] on input "text" at bounding box center [364, 287] width 274 height 28
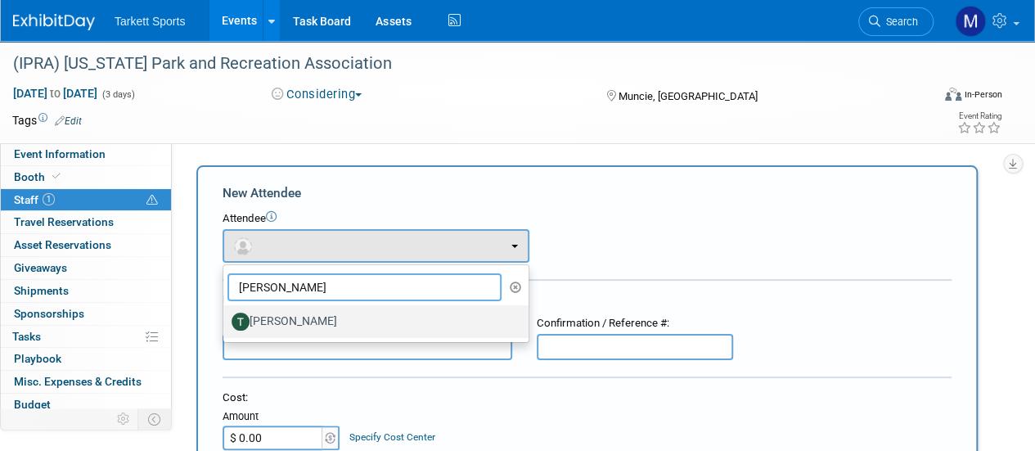
type input "[PERSON_NAME]"
click at [293, 307] on link "[PERSON_NAME]" at bounding box center [375, 321] width 305 height 33
click at [310, 320] on label "[PERSON_NAME]" at bounding box center [372, 321] width 281 height 26
click at [226, 320] on input "[PERSON_NAME]" at bounding box center [220, 319] width 11 height 11
select select "a5d49a8d-233d-4ac5-80c8-9c7705836c95"
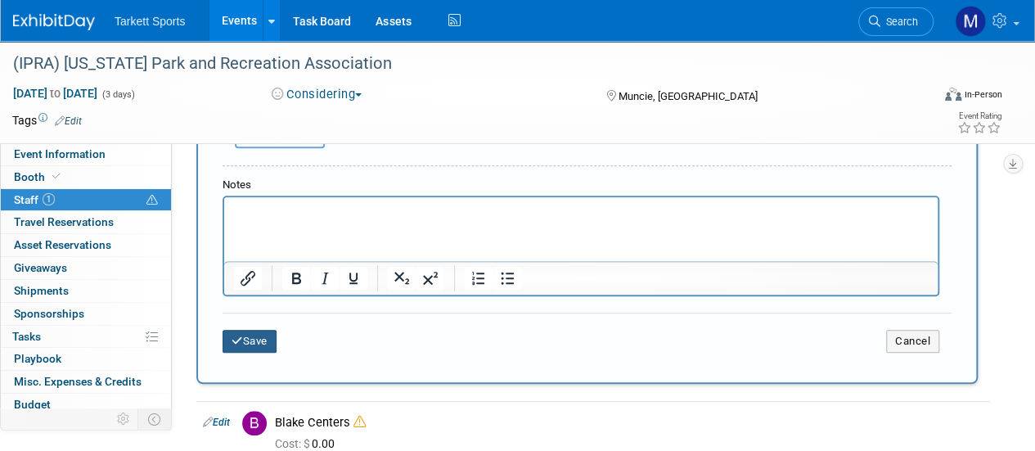
click at [249, 335] on button "Save" at bounding box center [250, 341] width 54 height 23
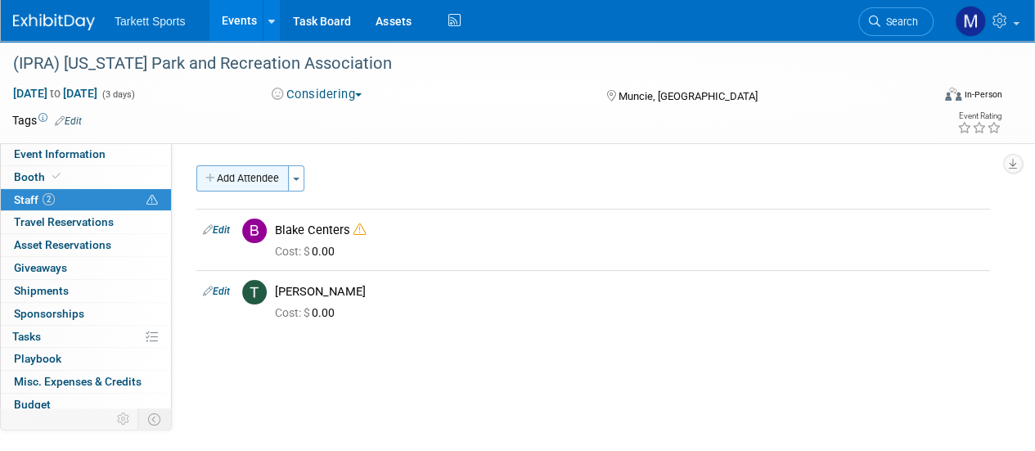
click at [248, 167] on button "Add Attendee" at bounding box center [242, 178] width 92 height 26
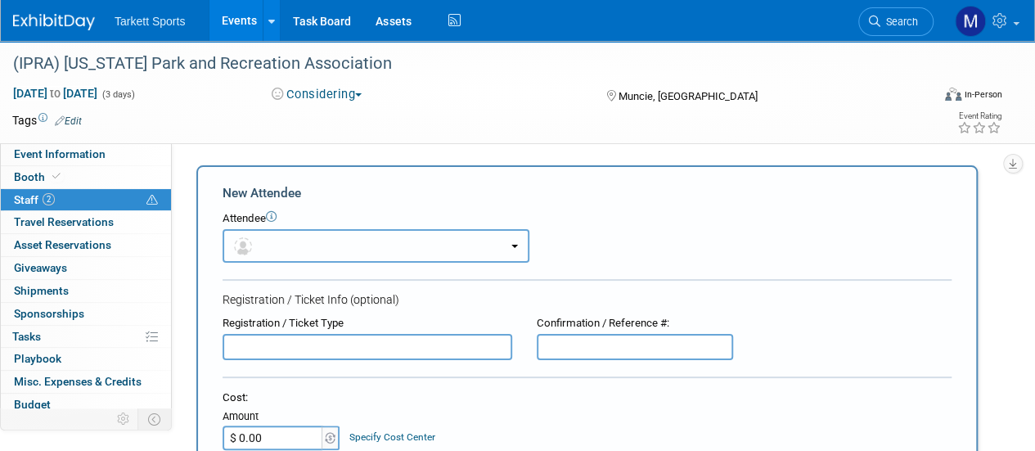
click at [335, 250] on button "button" at bounding box center [376, 246] width 307 height 34
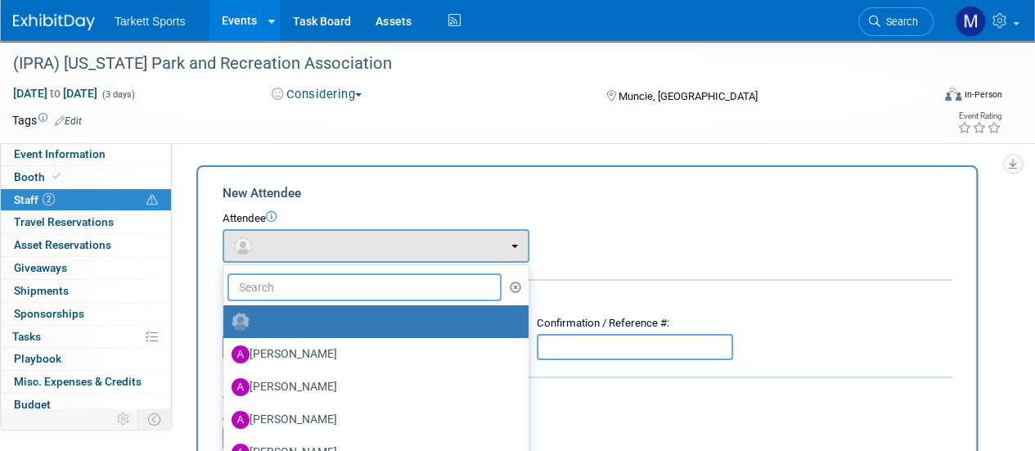
click at [320, 299] on input "text" at bounding box center [364, 287] width 274 height 28
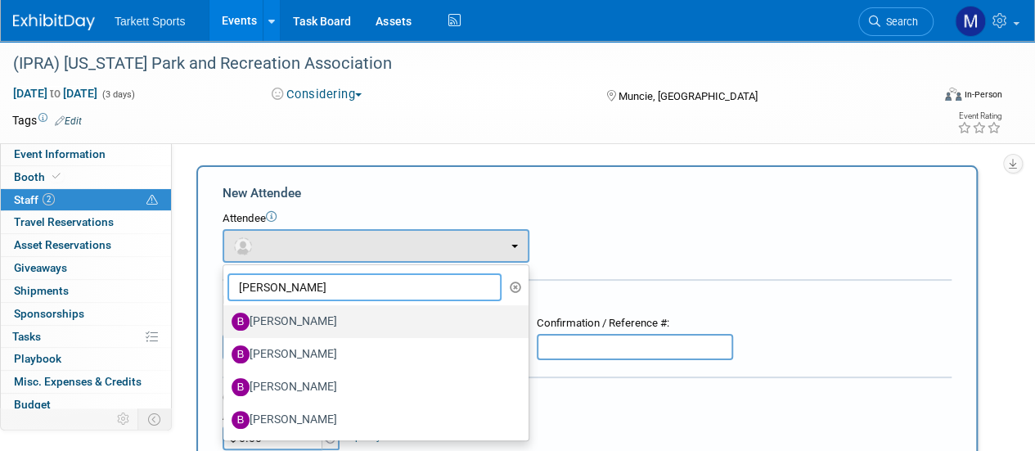
type input "[PERSON_NAME]"
click at [313, 317] on label "[PERSON_NAME]" at bounding box center [372, 321] width 281 height 26
click at [226, 317] on input "[PERSON_NAME]" at bounding box center [220, 319] width 11 height 11
select select "0a86b0a7-220f-45c0-b276-e5eb88e19b47"
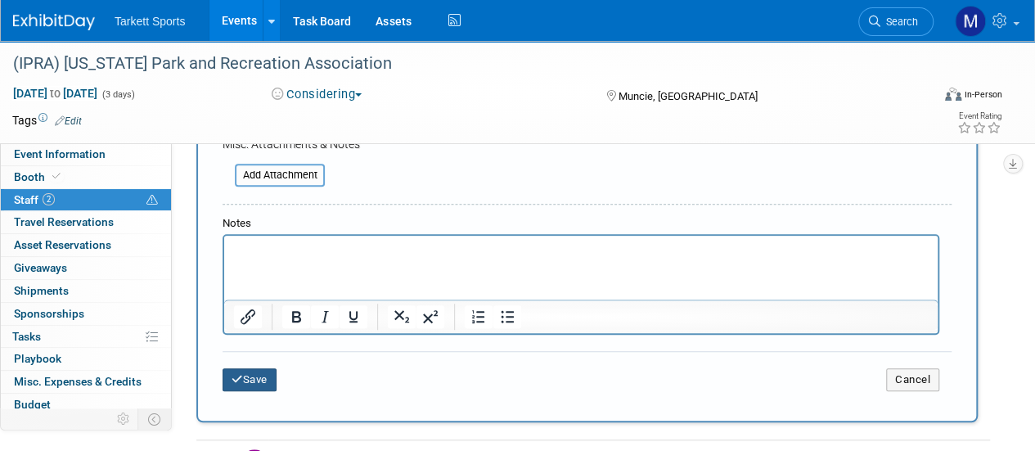
scroll to position [446, 0]
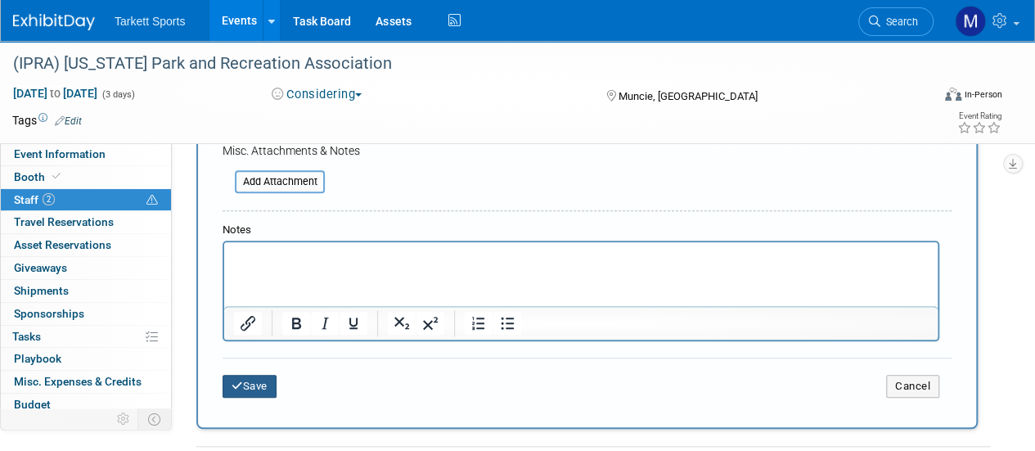
click at [259, 383] on button "Save" at bounding box center [250, 386] width 54 height 23
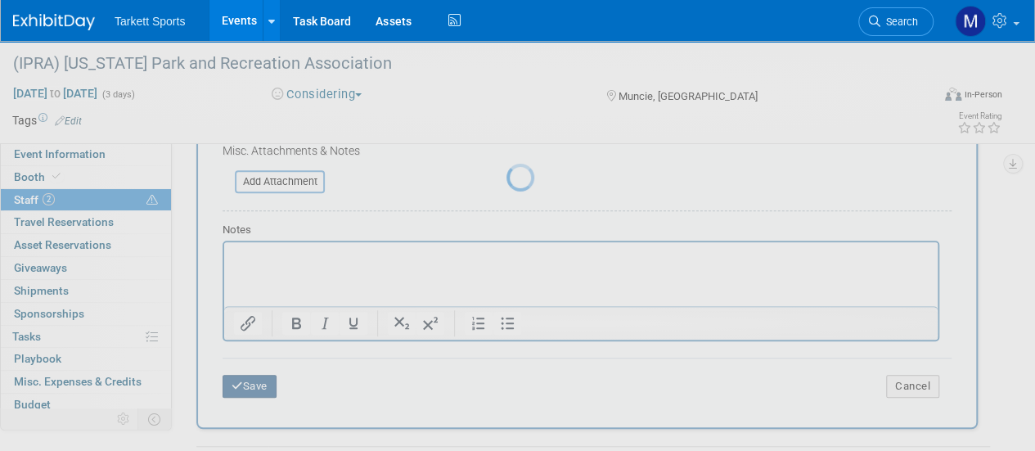
scroll to position [206, 0]
